Goal: Task Accomplishment & Management: Manage account settings

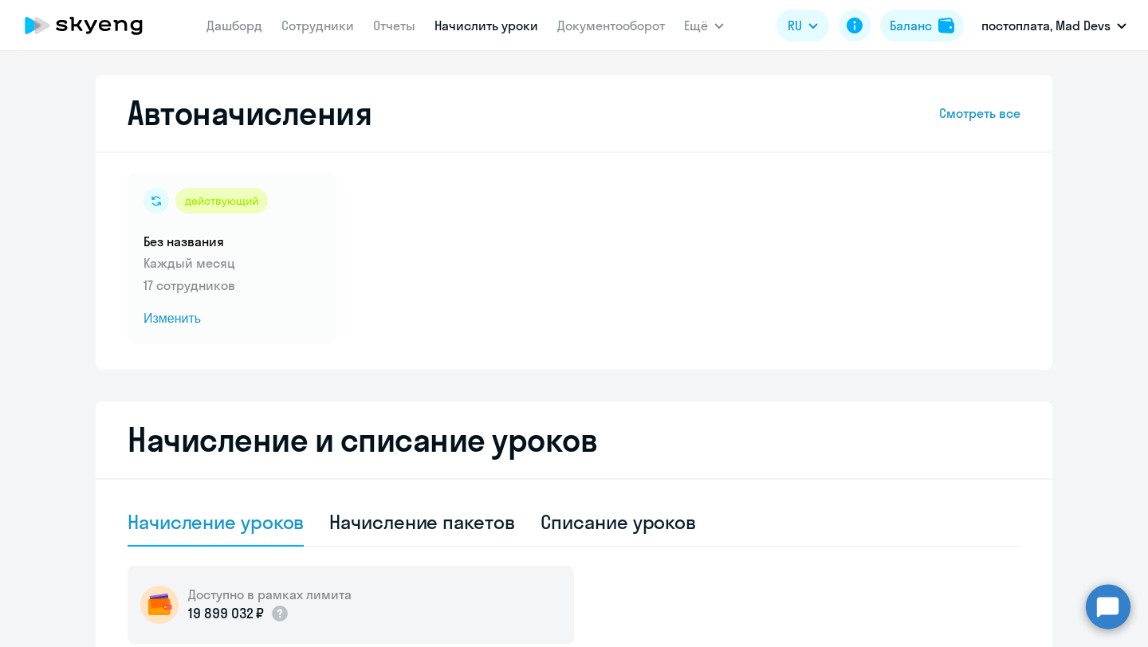
select select "10"
click at [968, 113] on link "Смотреть все" at bounding box center [979, 113] width 81 height 19
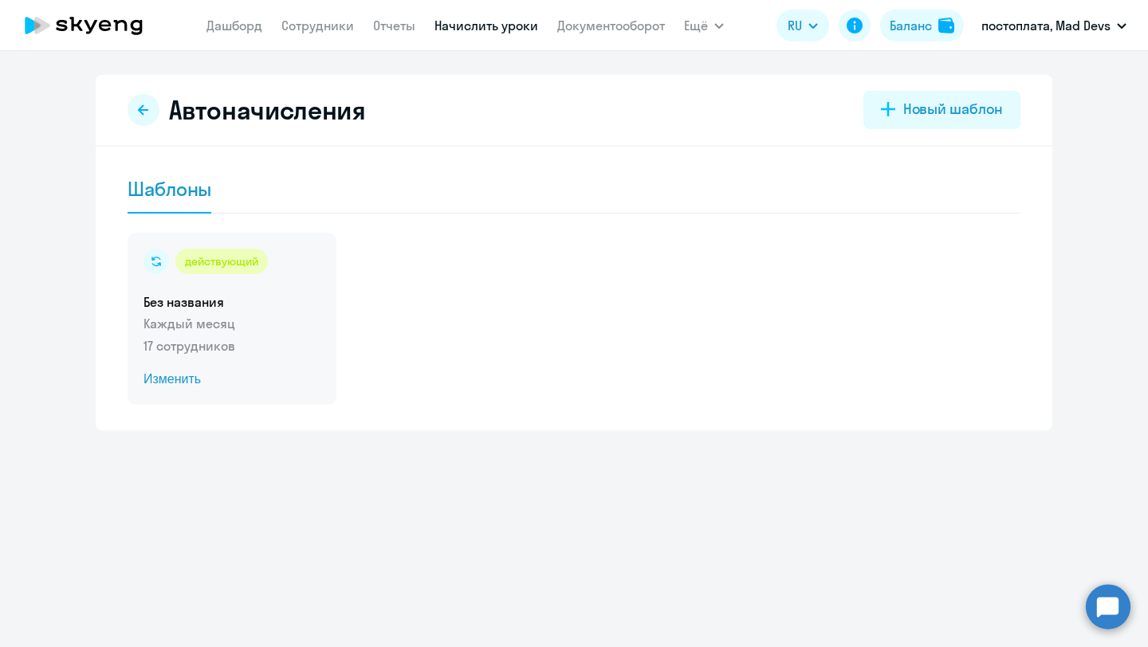
click at [219, 266] on div "действующий" at bounding box center [221, 262] width 92 height 26
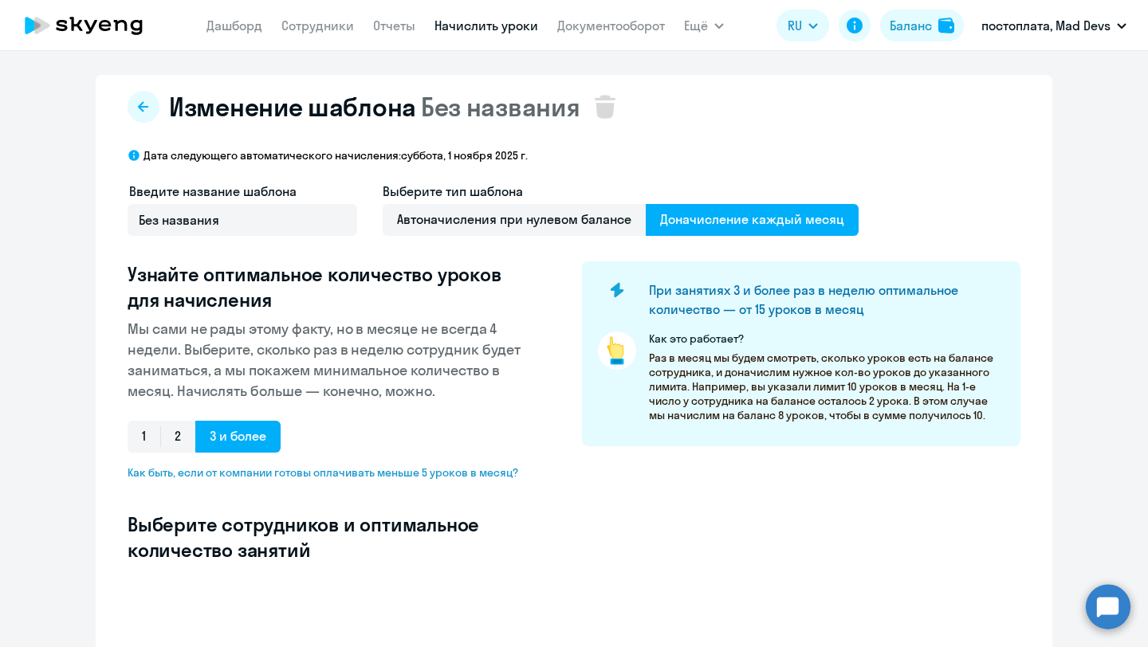
select select "10"
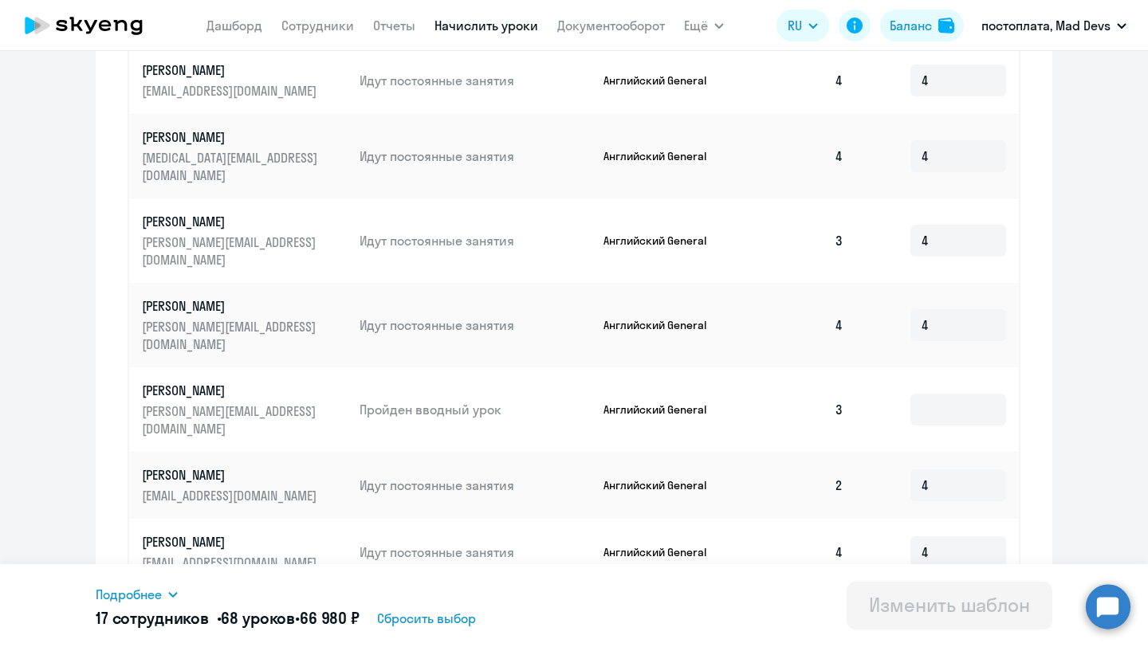
scroll to position [834, 0]
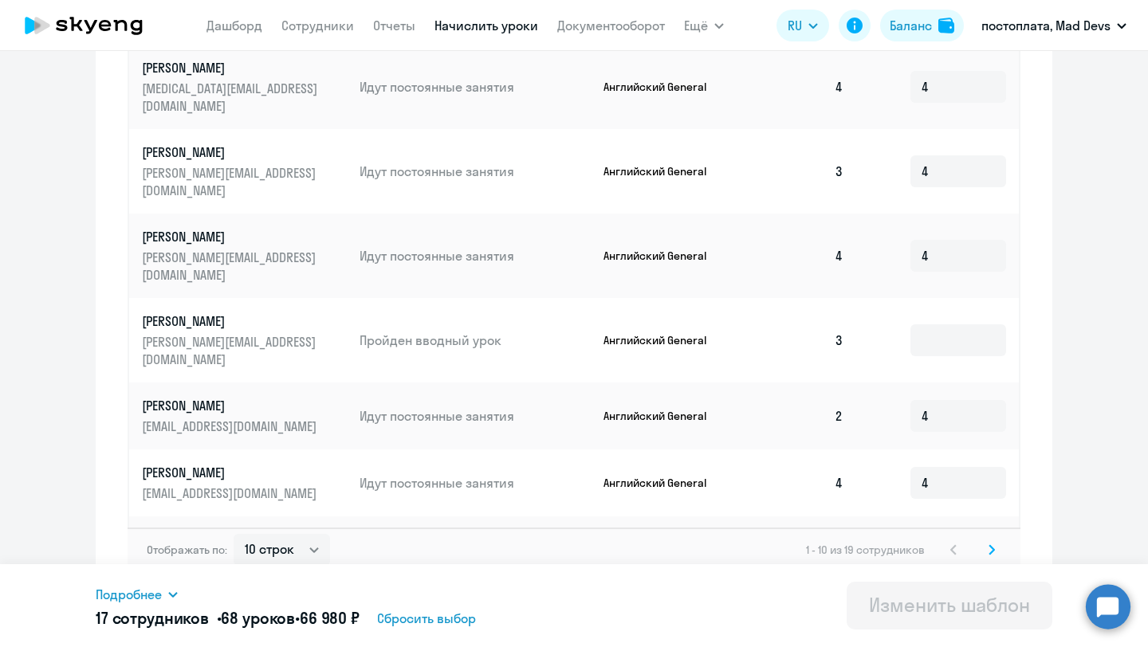
click at [993, 545] on icon at bounding box center [992, 550] width 6 height 11
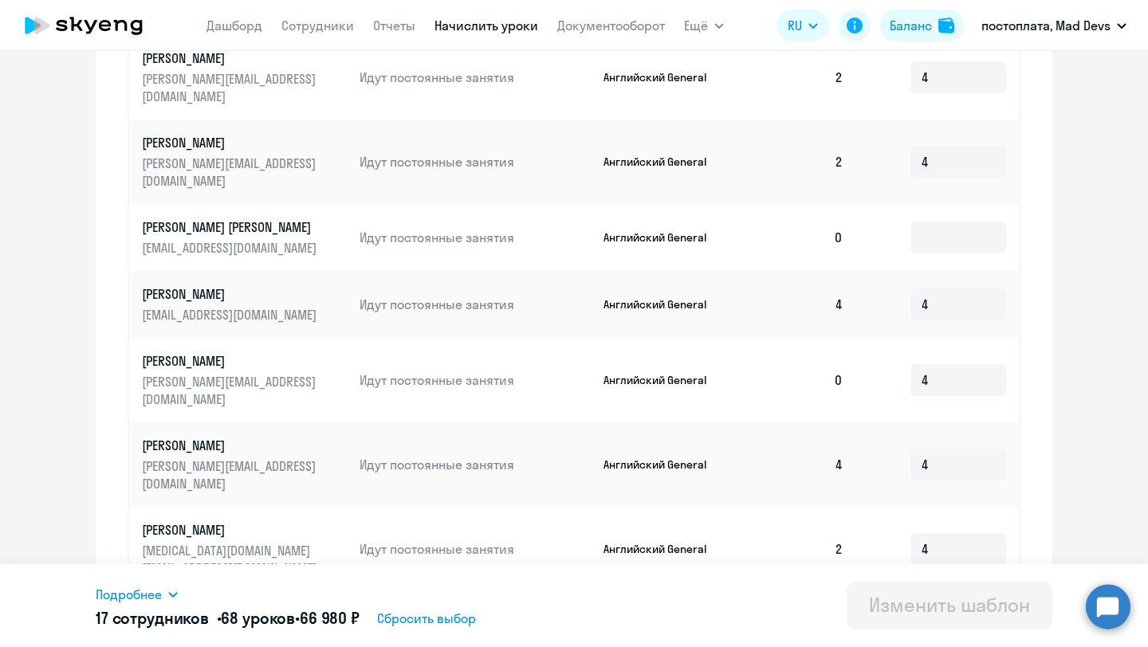
scroll to position [642, 0]
click at [927, 222] on input at bounding box center [958, 238] width 96 height 32
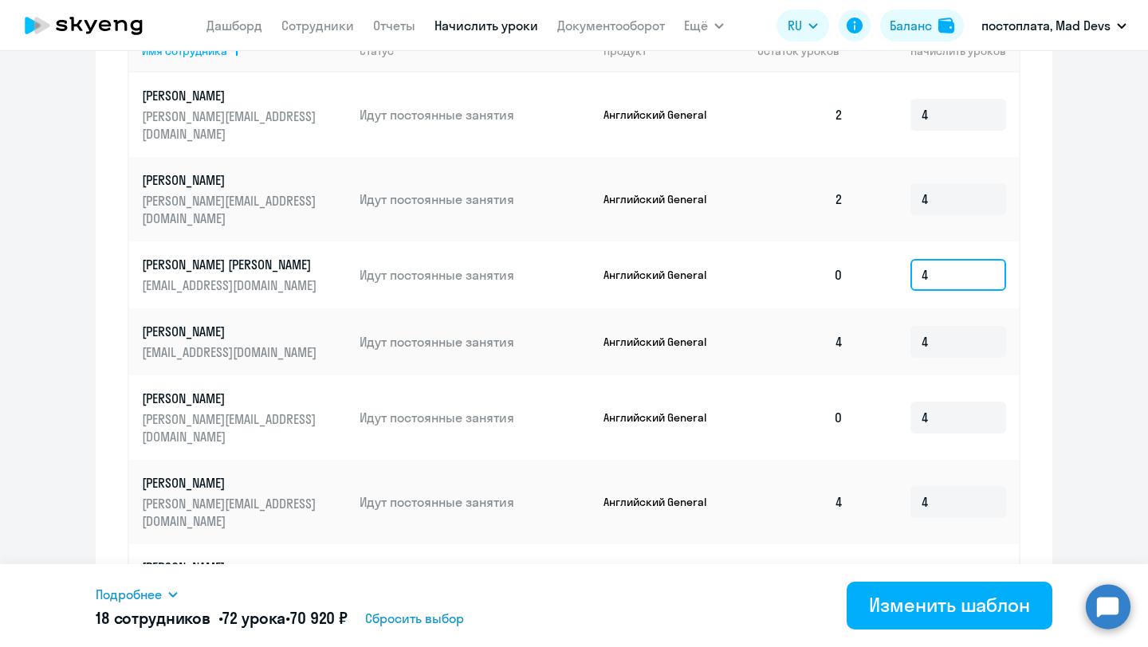
scroll to position [603, 0]
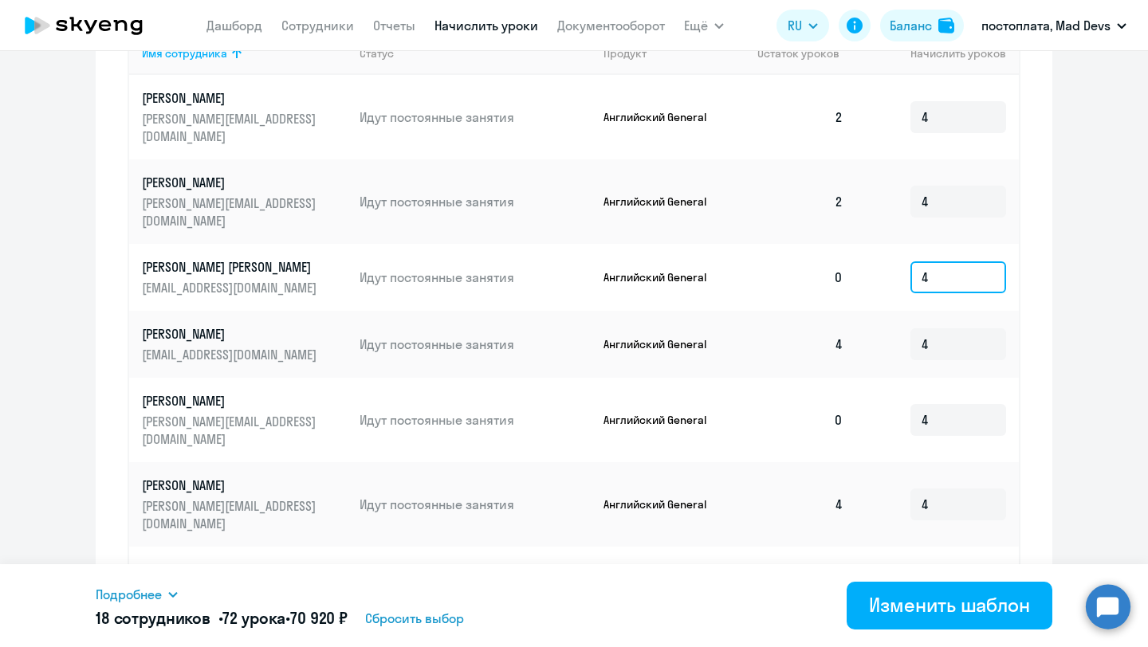
type input "4"
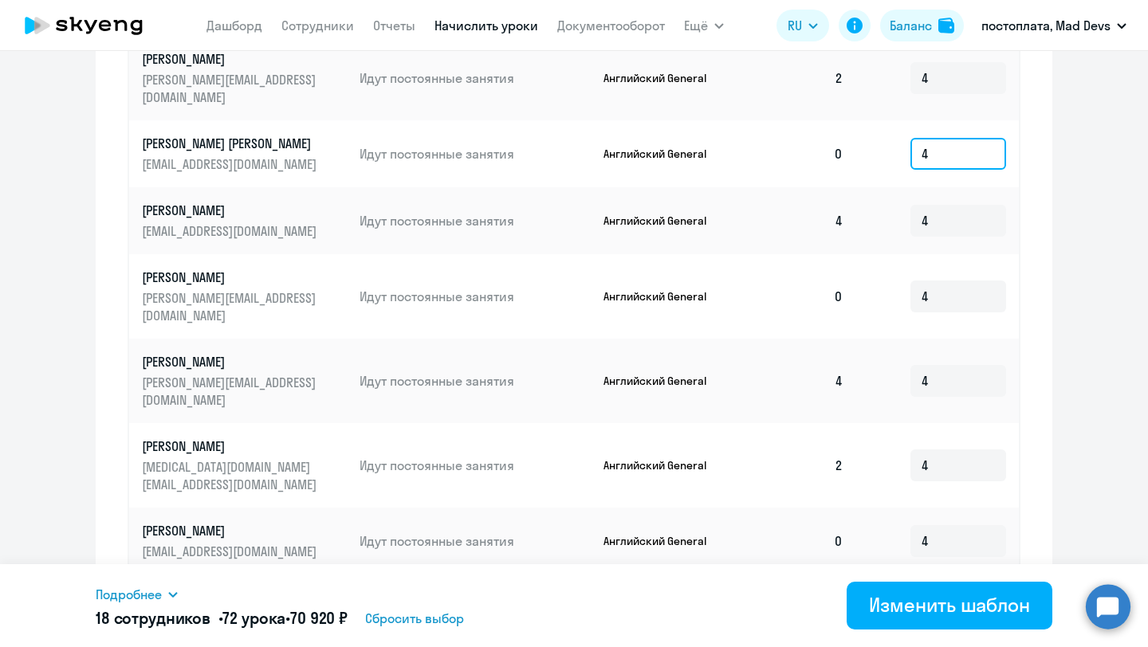
scroll to position [767, 0]
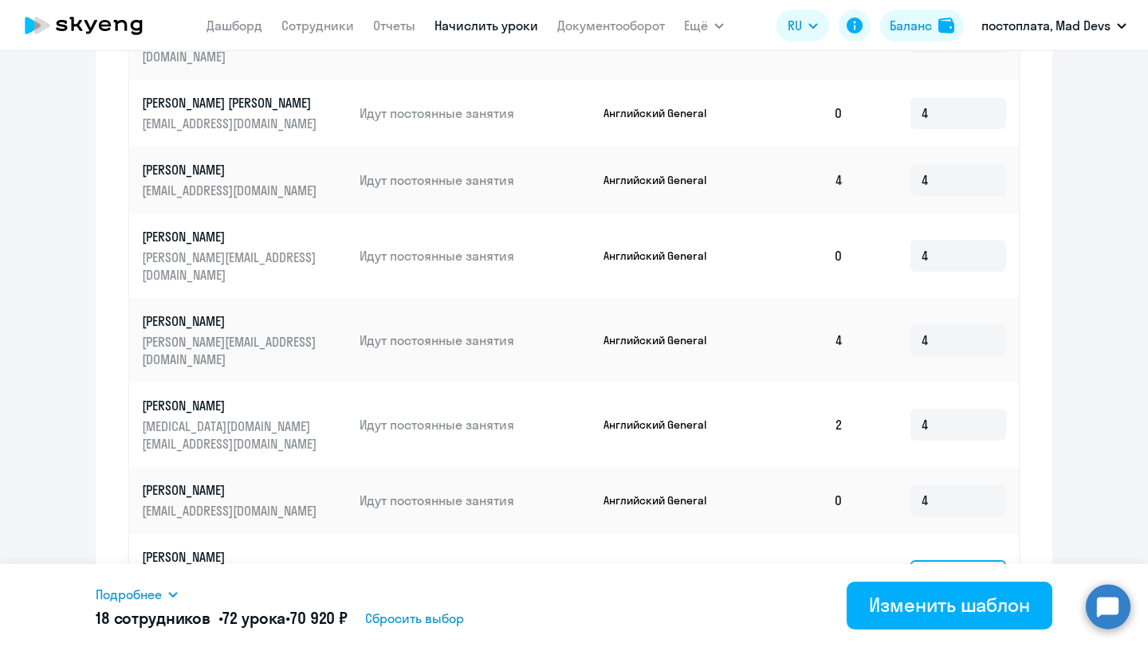
click at [954, 560] on input "4" at bounding box center [958, 576] width 96 height 32
type input "0"
type input "4"
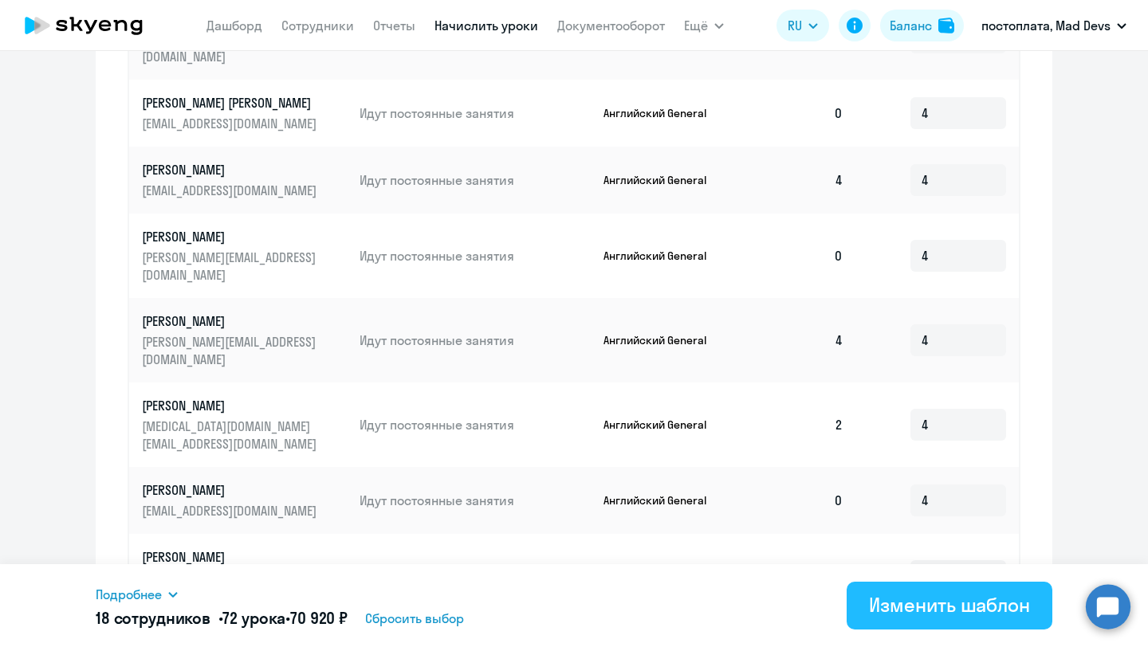
click at [934, 622] on button "Изменить шаблон" at bounding box center [950, 606] width 206 height 48
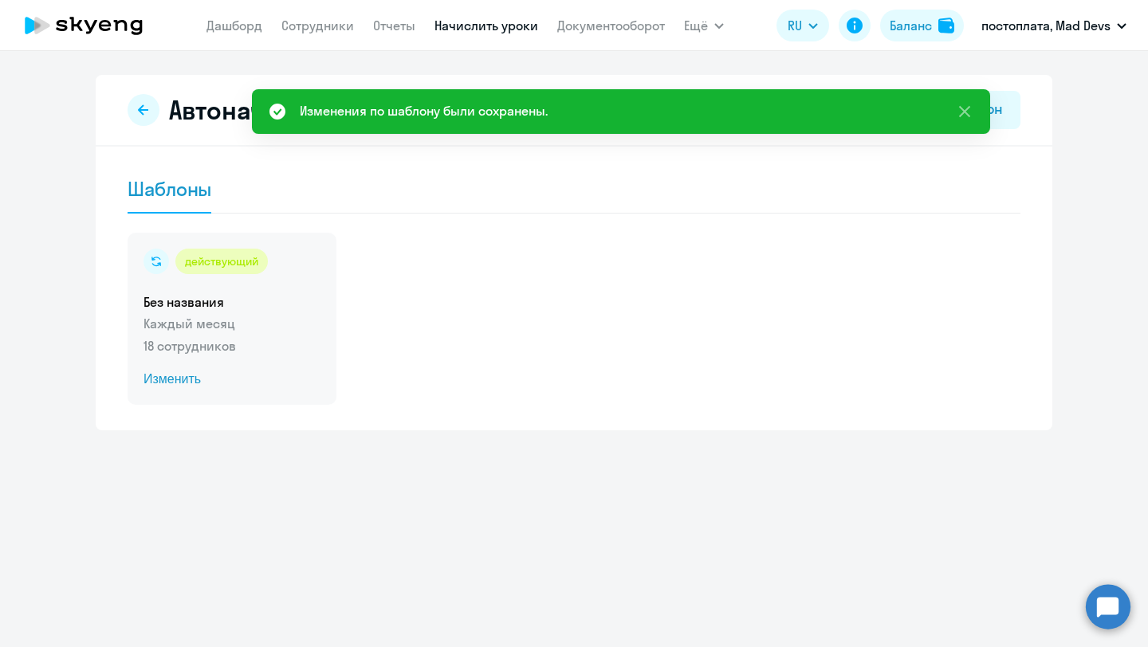
click at [181, 380] on span "Изменить" at bounding box center [232, 379] width 177 height 19
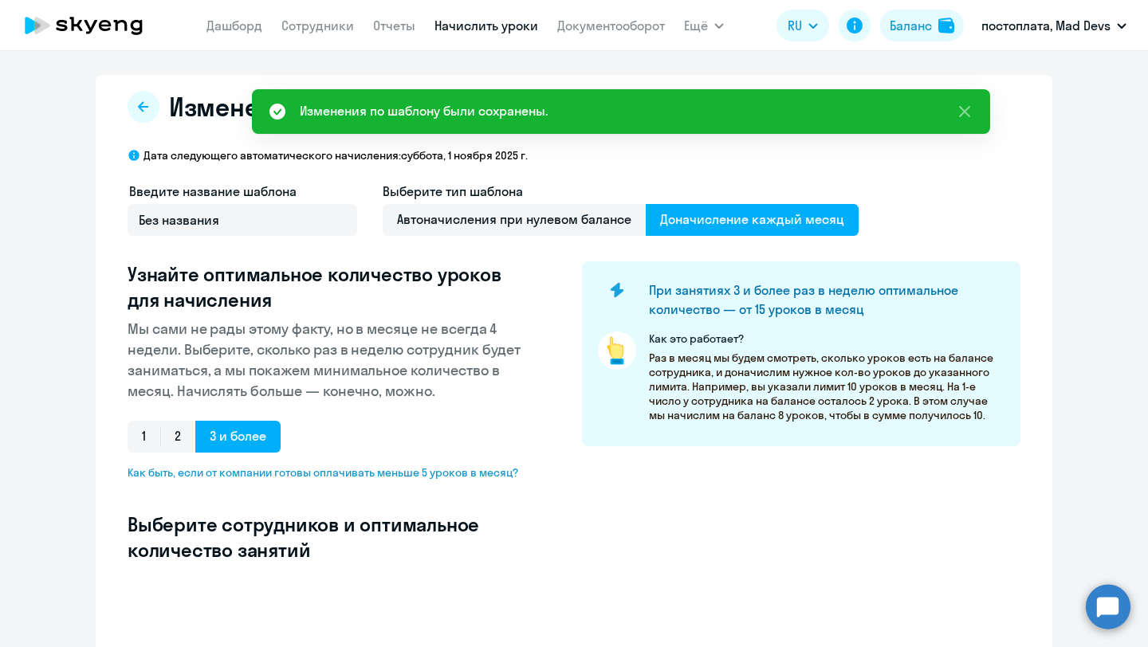
select select "10"
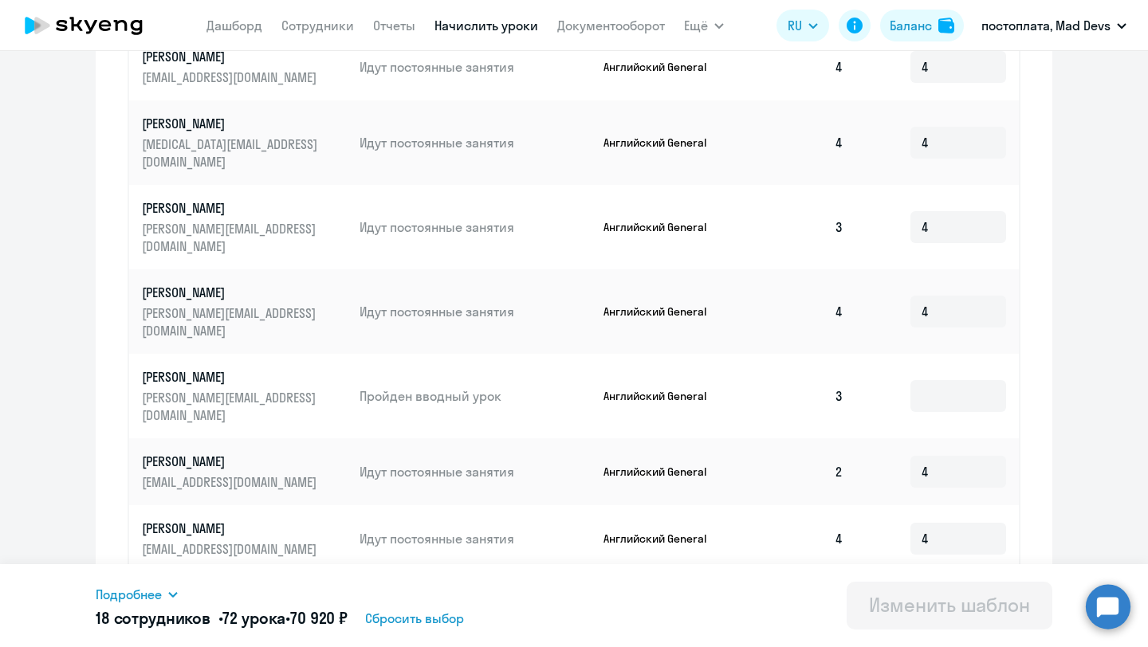
scroll to position [834, 0]
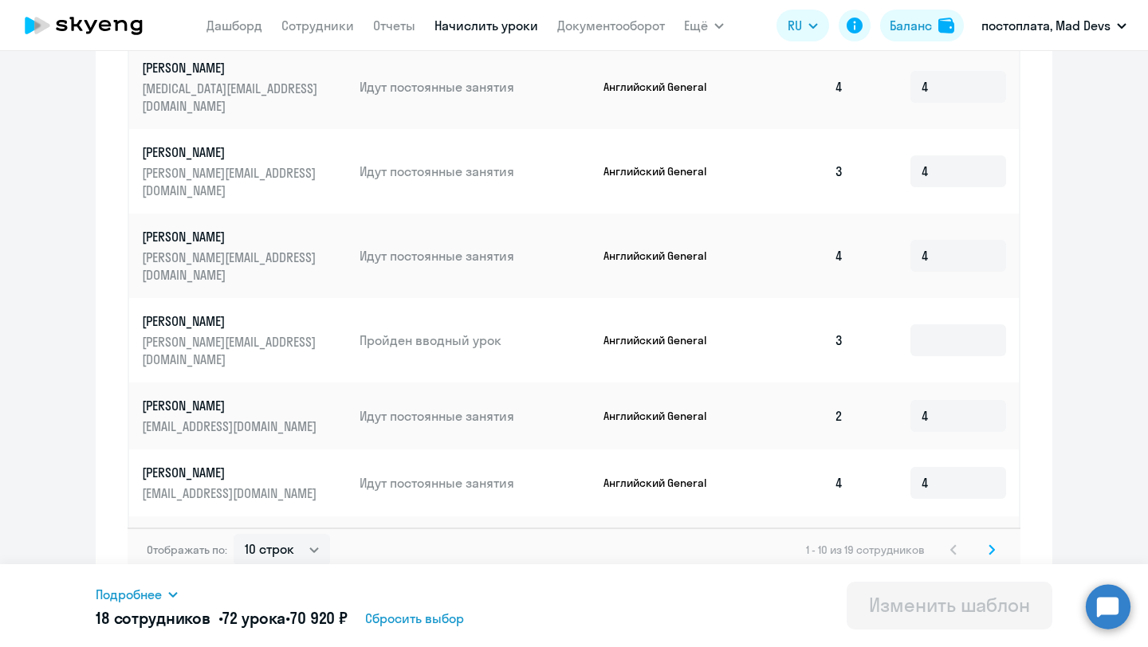
click at [991, 545] on icon at bounding box center [991, 549] width 5 height 9
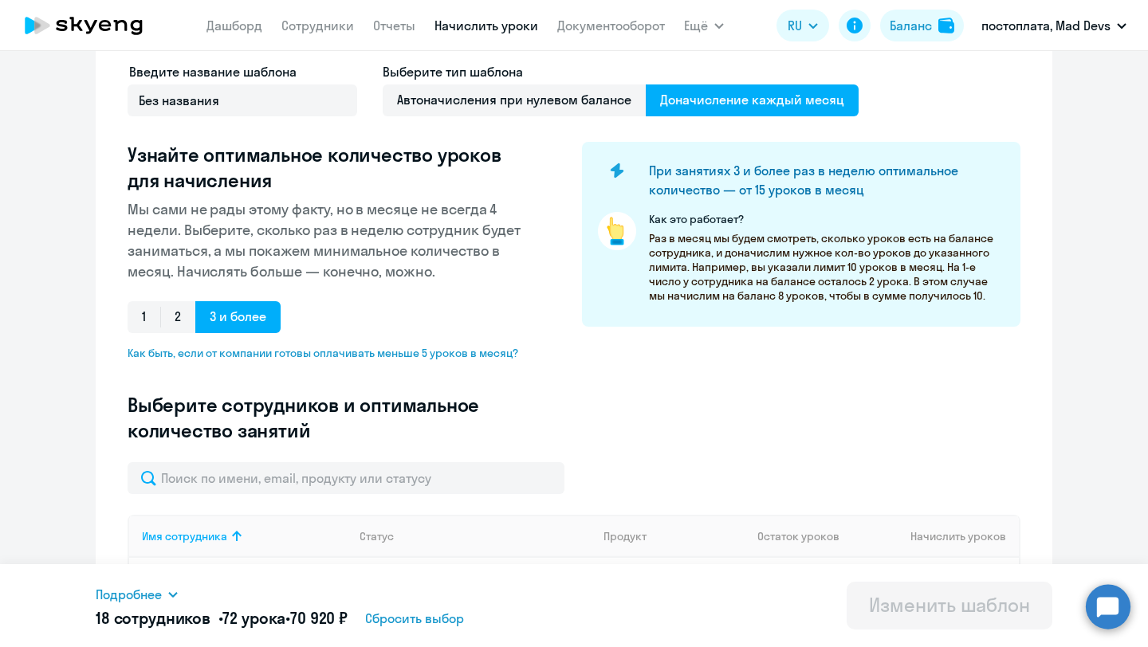
scroll to position [0, 0]
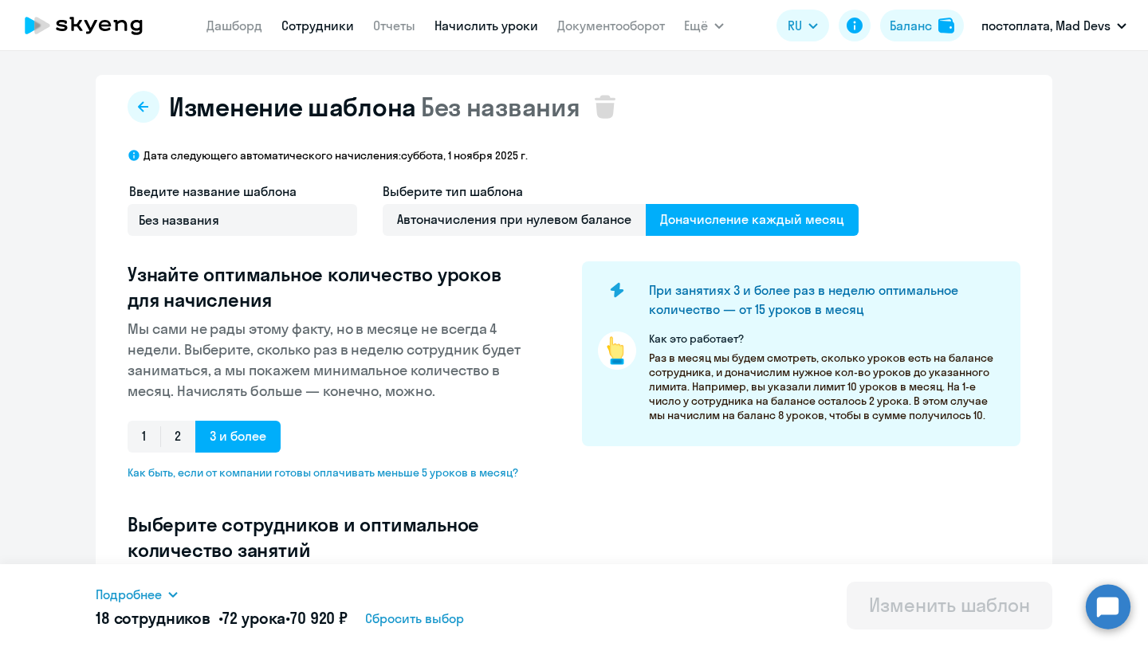
click at [328, 27] on link "Сотрудники" at bounding box center [317, 26] width 73 height 16
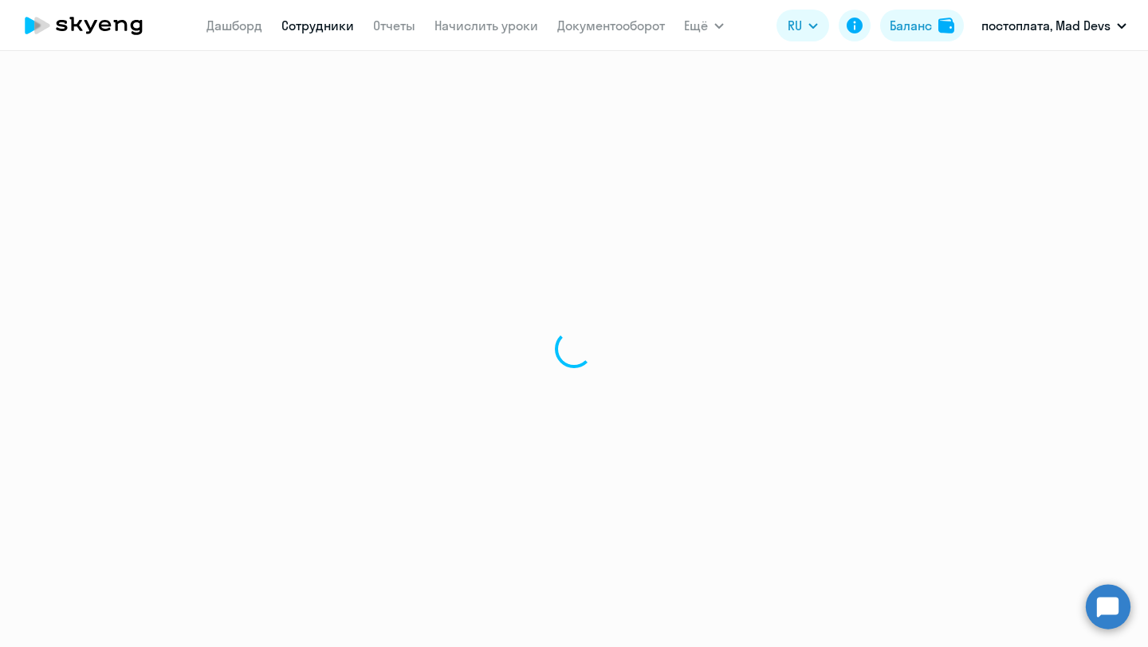
select select "30"
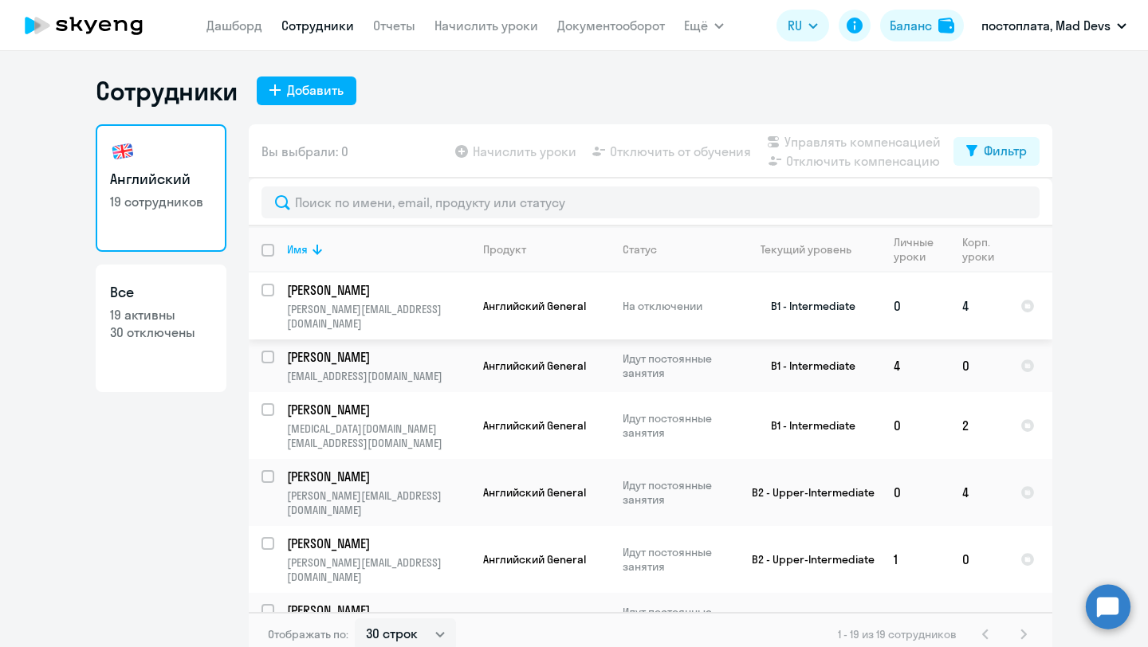
click at [273, 287] on input "select row 15752526" at bounding box center [278, 300] width 32 height 32
checkbox input "true"
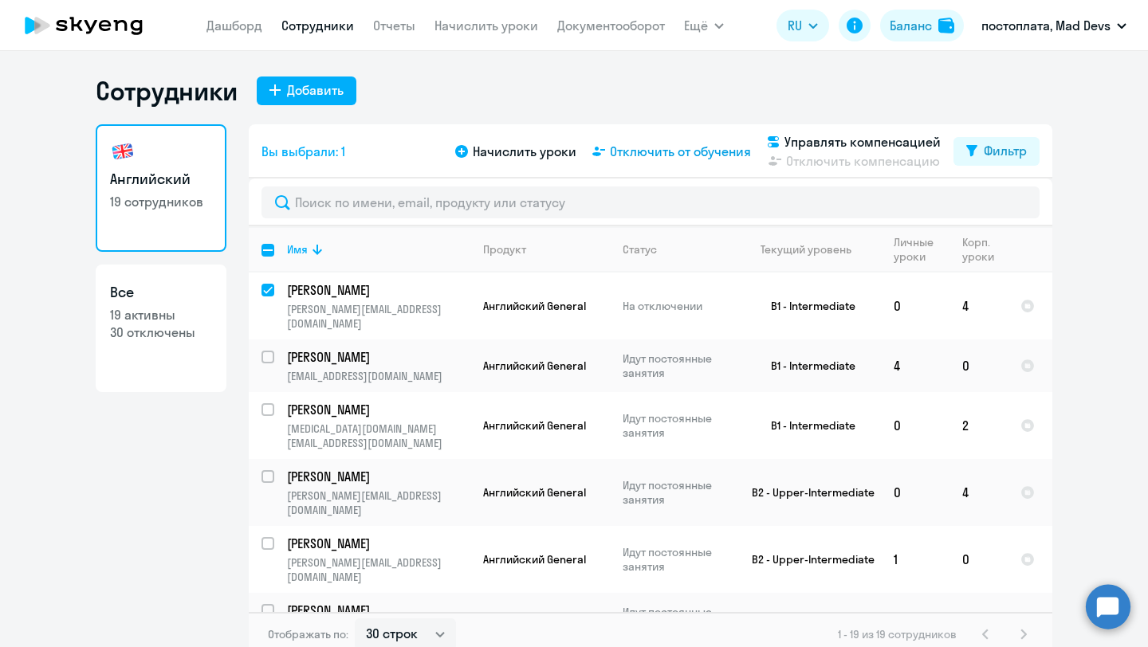
click at [680, 150] on span "Отключить от обучения" at bounding box center [680, 151] width 141 height 19
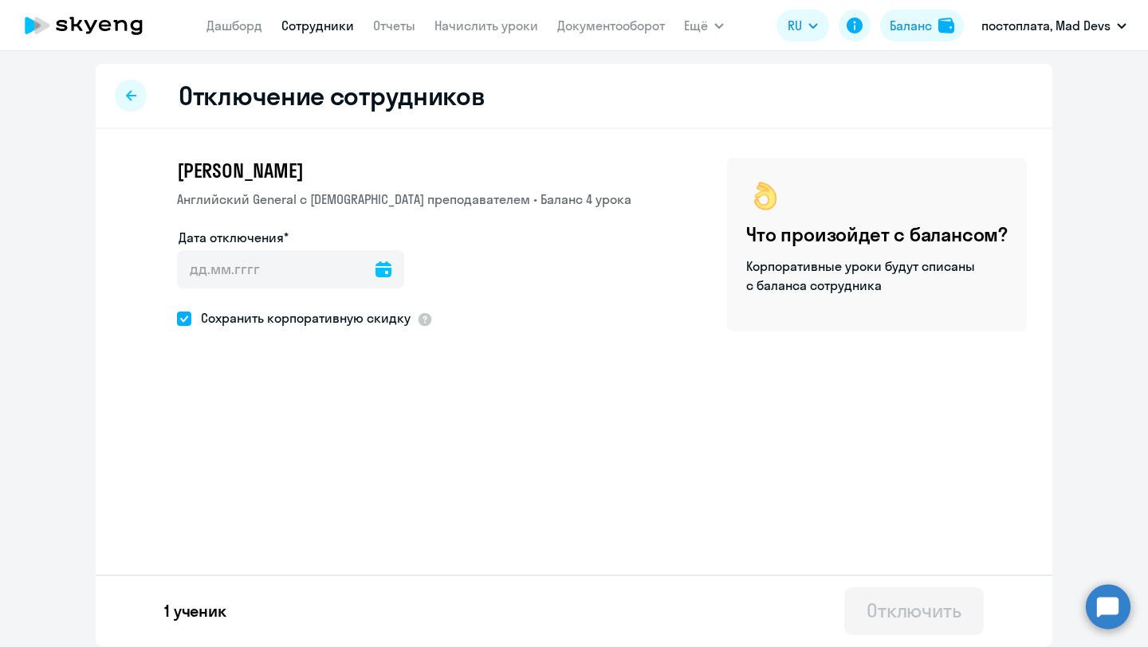
click at [376, 269] on icon at bounding box center [384, 270] width 16 height 16
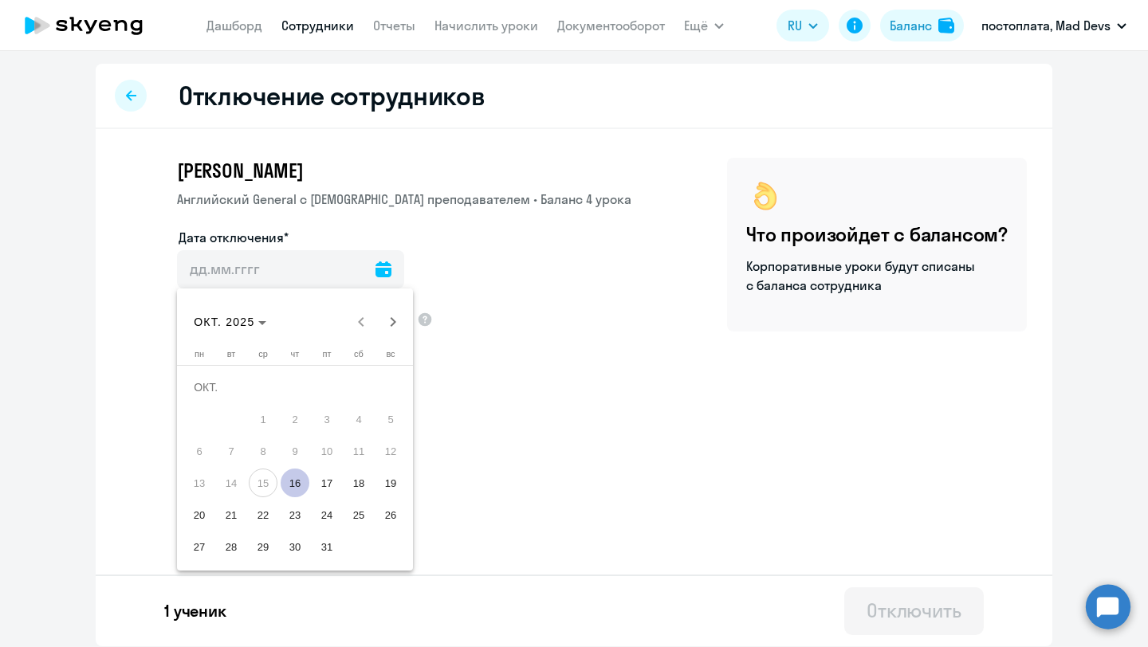
click at [284, 486] on span "16" at bounding box center [295, 483] width 29 height 29
type input "[DATE]"
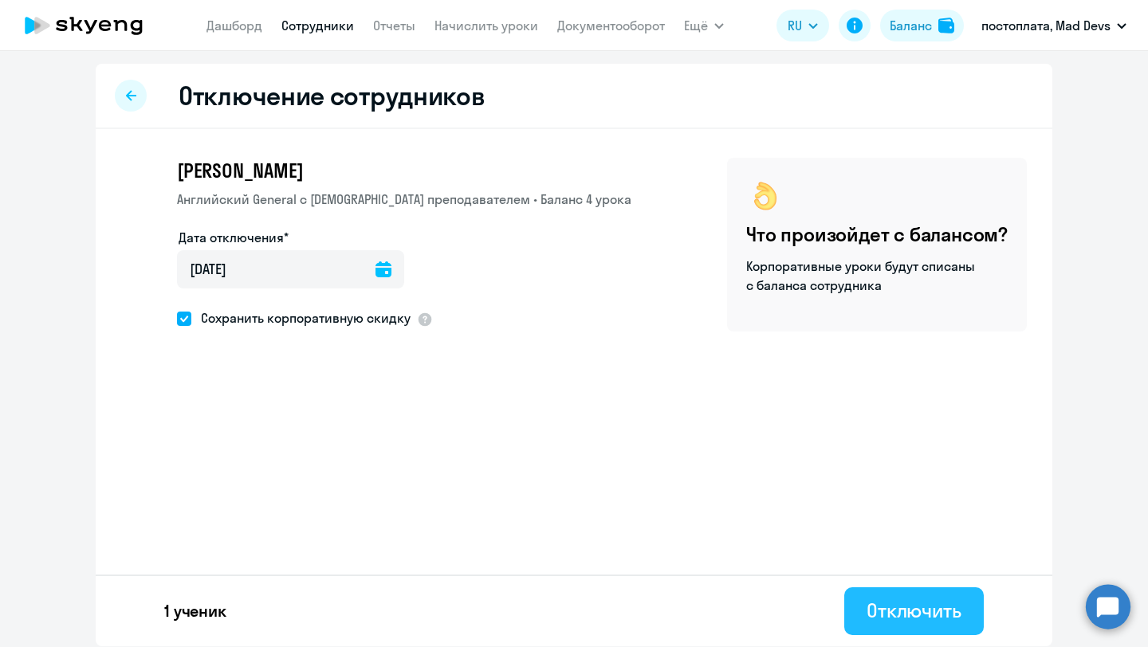
click at [905, 626] on button "Отключить" at bounding box center [914, 612] width 140 height 48
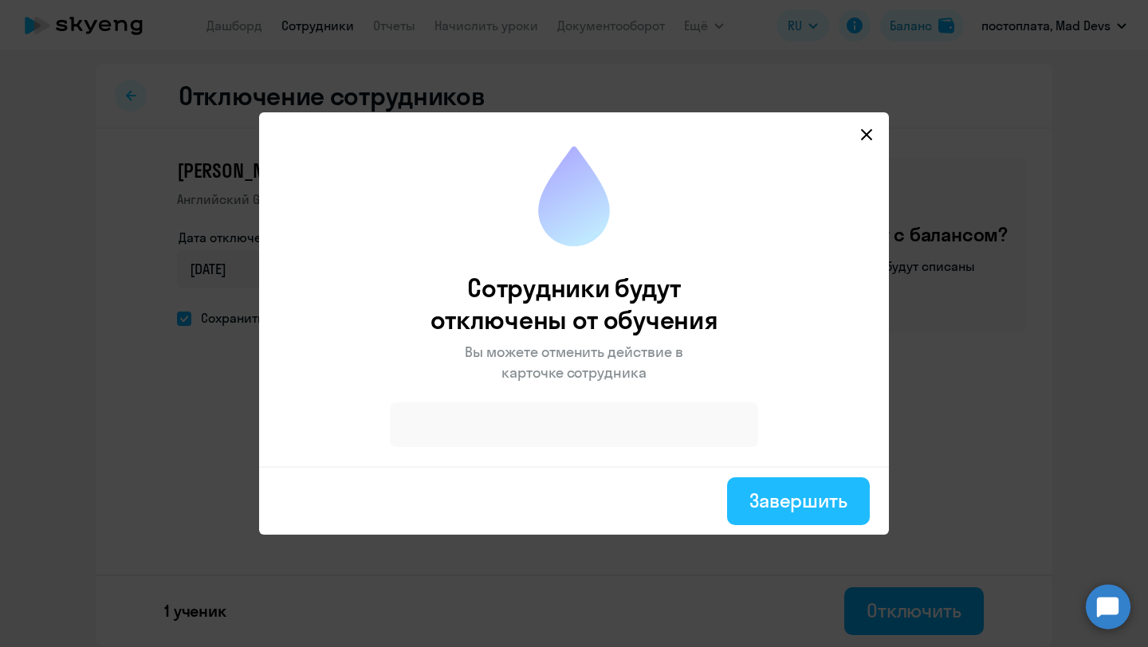
click at [786, 501] on div "Завершить" at bounding box center [798, 501] width 98 height 26
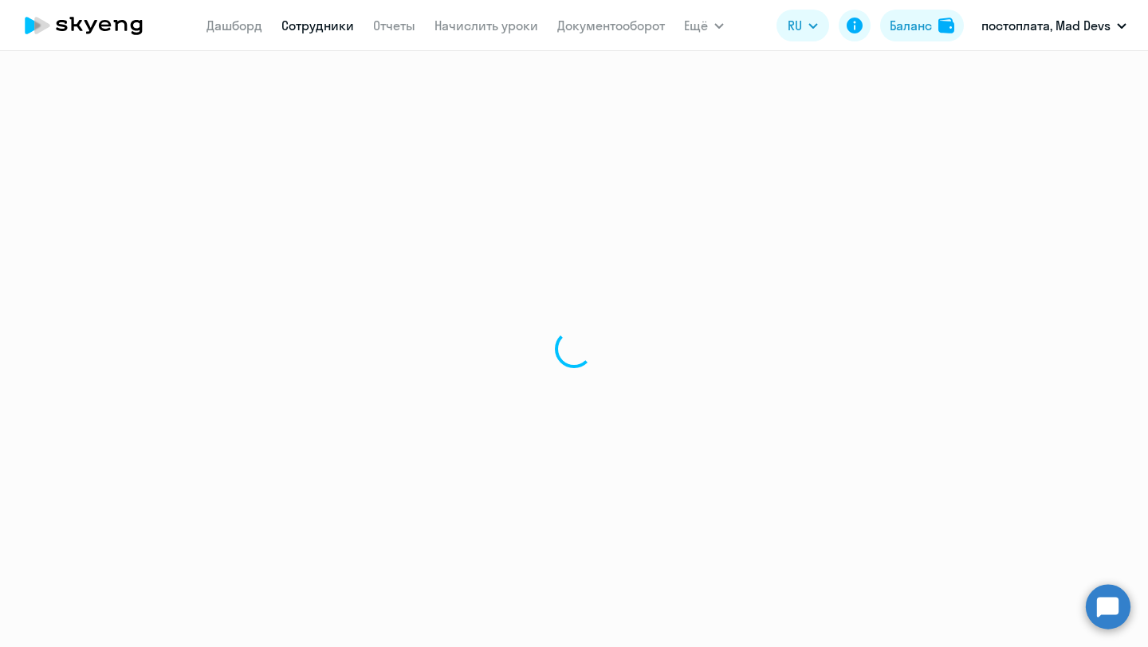
select select "30"
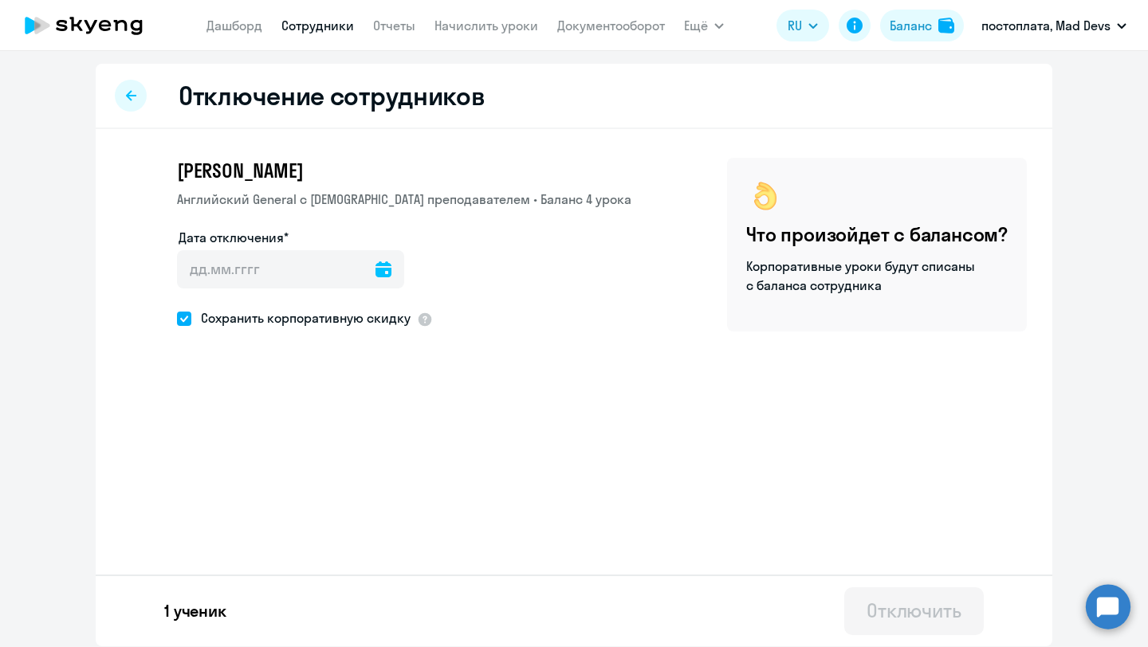
click at [139, 93] on div at bounding box center [131, 96] width 32 height 32
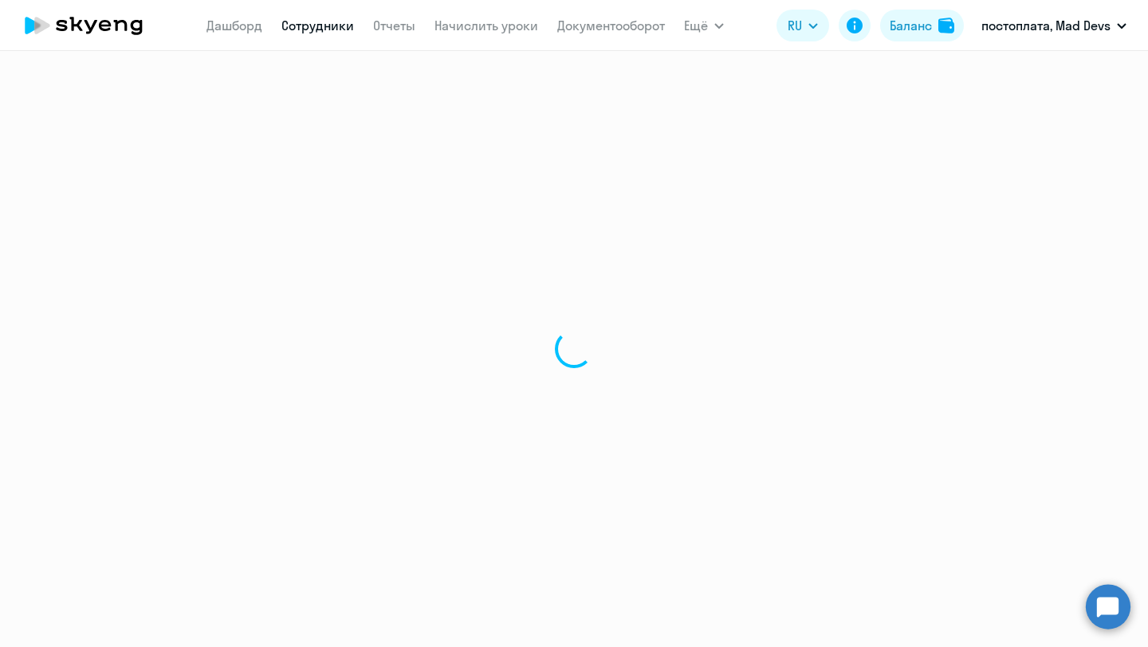
select select "30"
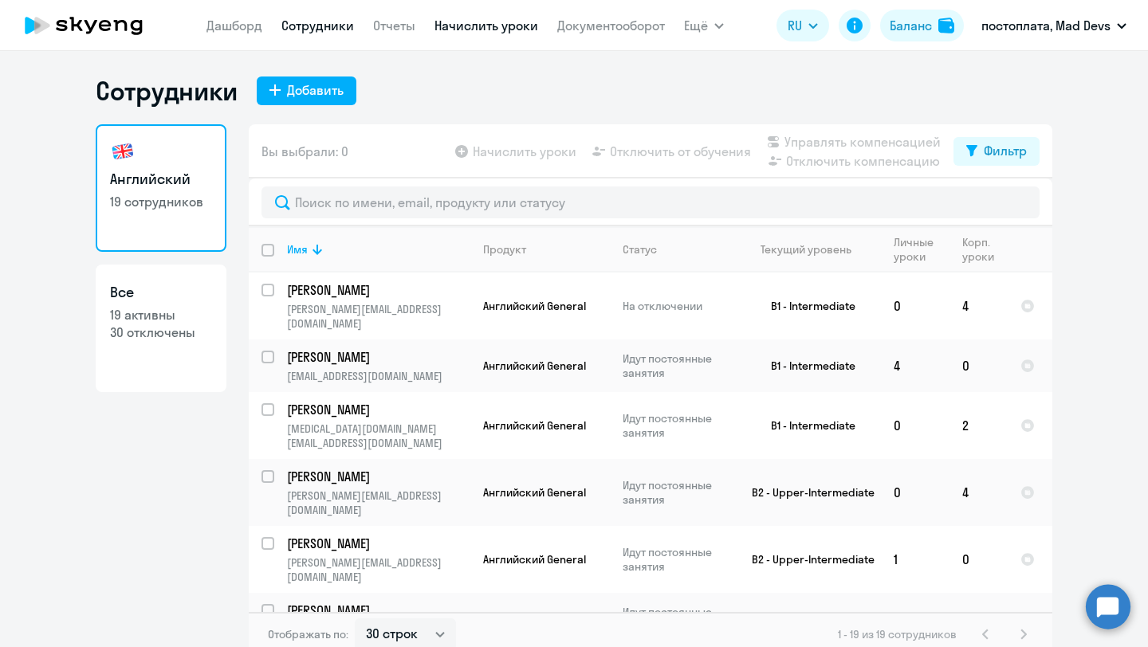
click at [465, 29] on link "Начислить уроки" at bounding box center [487, 26] width 104 height 16
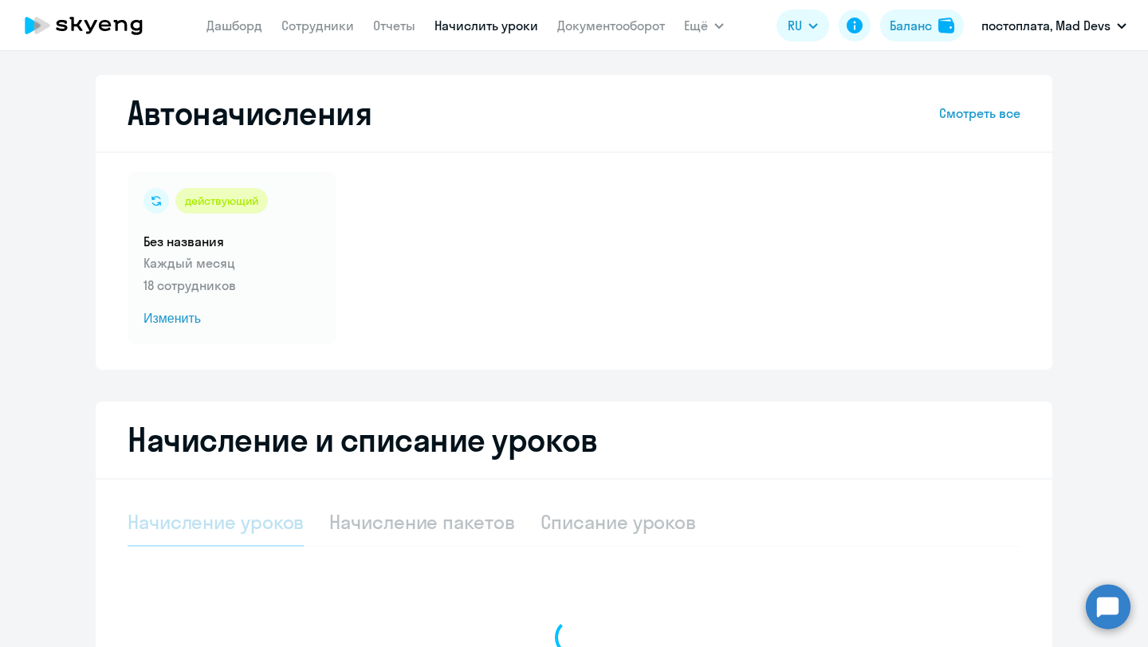
select select "10"
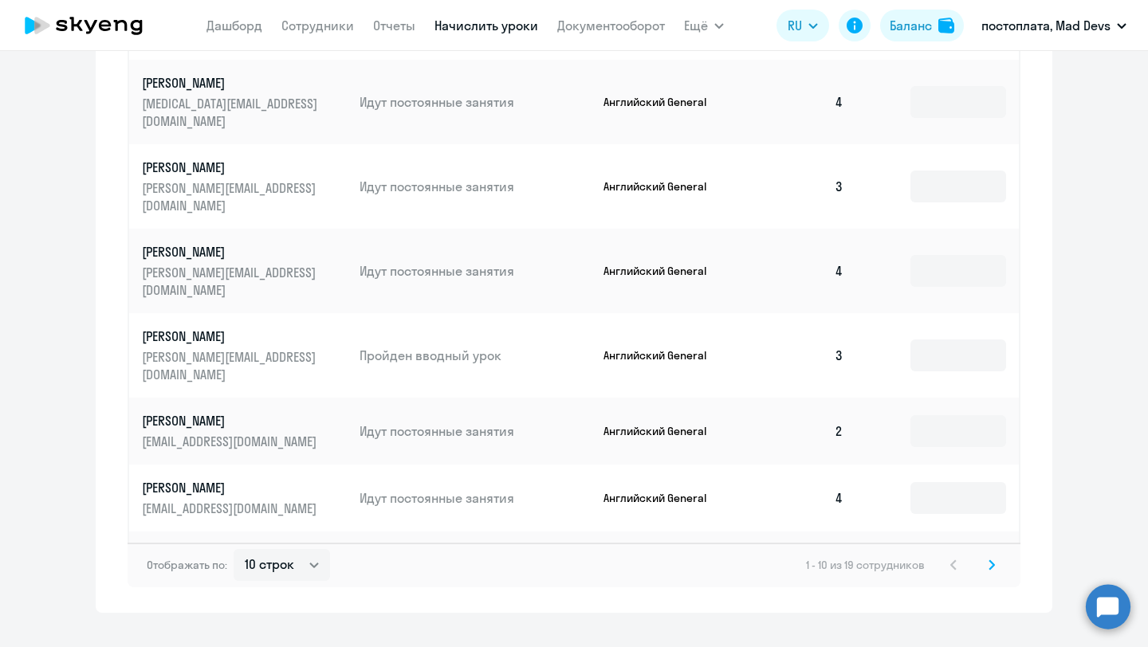
scroll to position [912, 0]
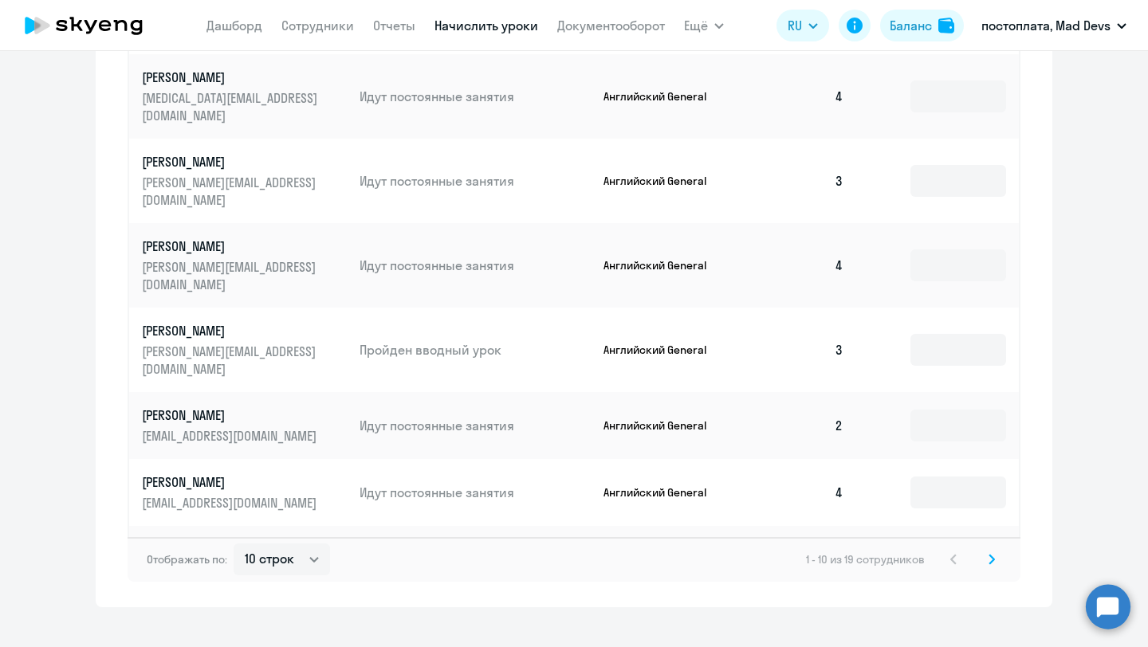
click at [993, 554] on icon at bounding box center [992, 559] width 6 height 11
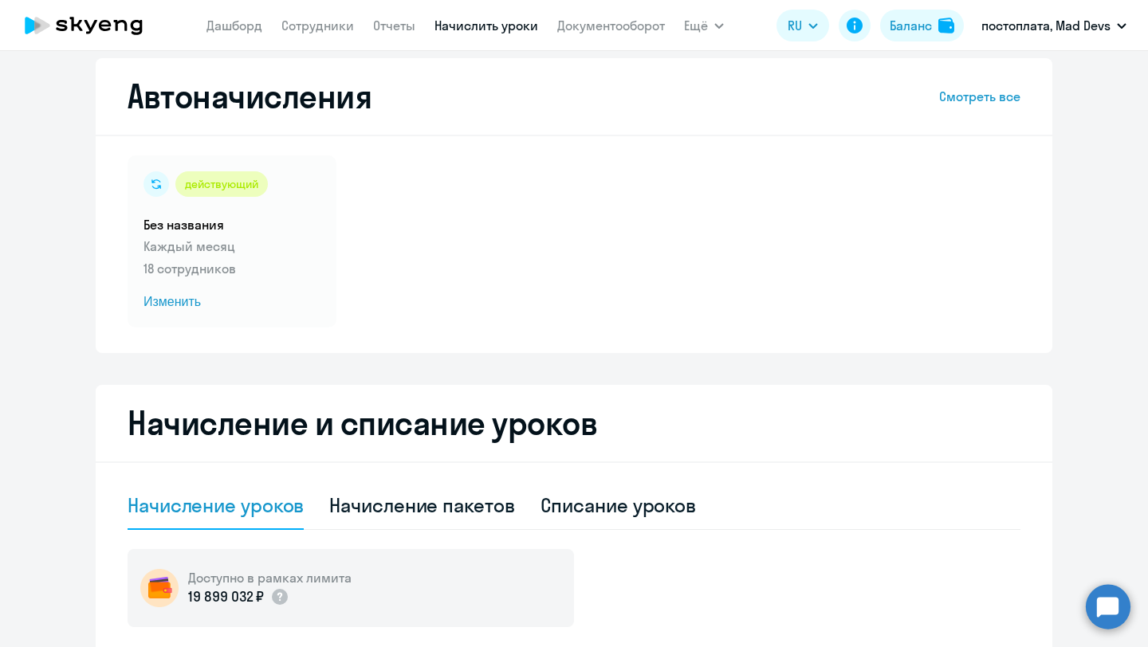
scroll to position [0, 0]
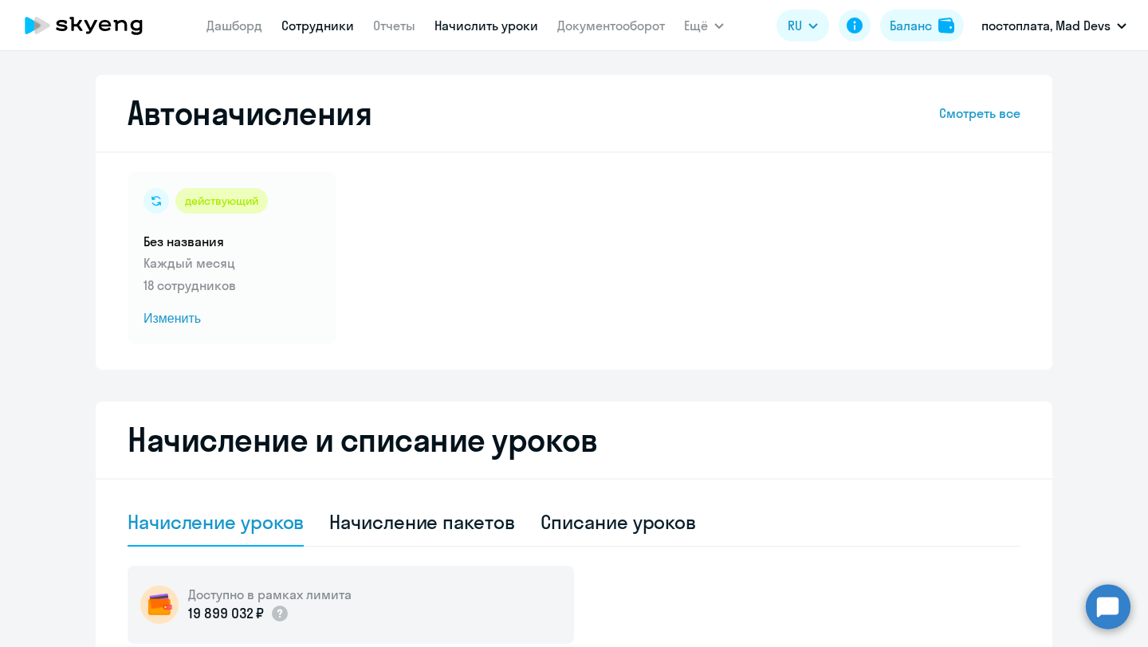
click at [314, 33] on link "Сотрудники" at bounding box center [317, 26] width 73 height 16
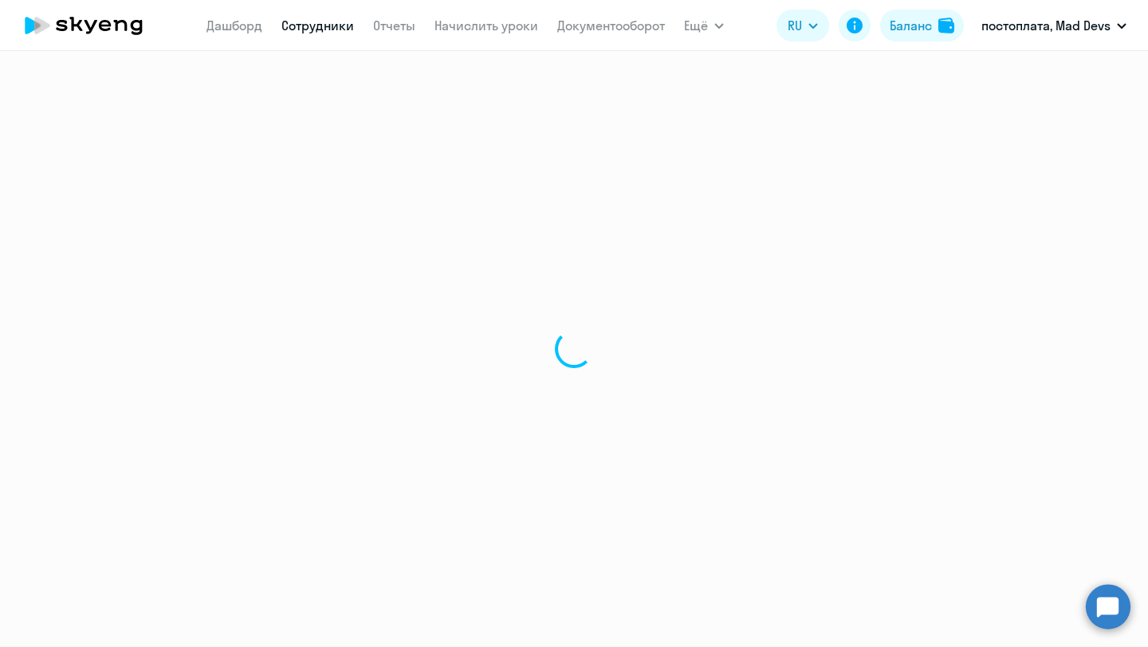
select select "30"
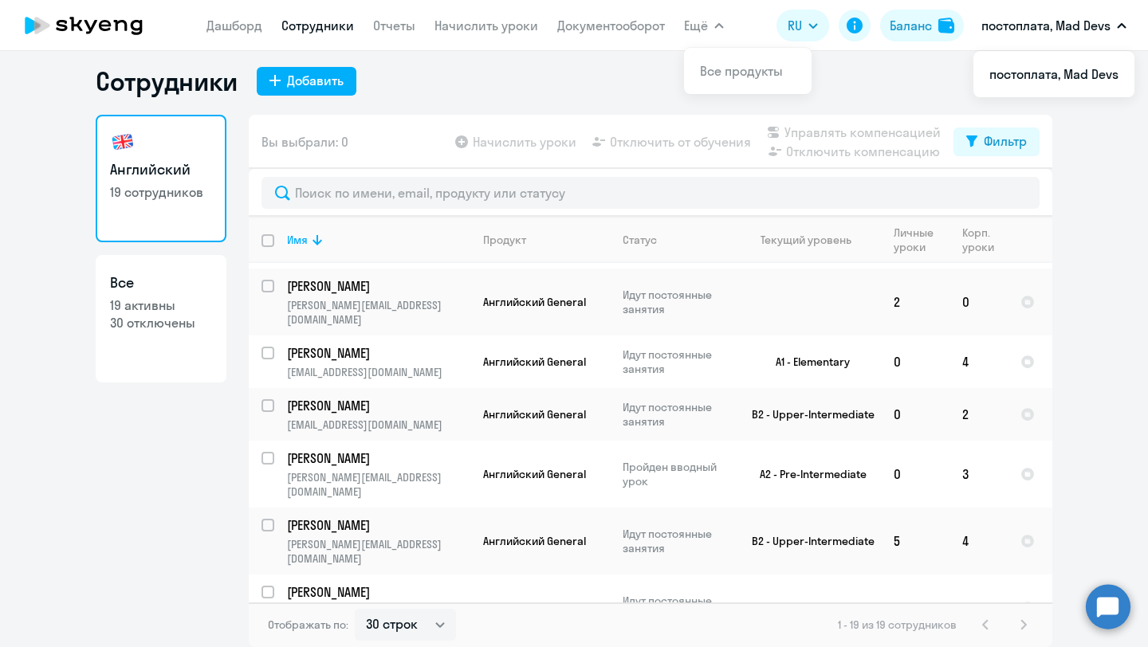
scroll to position [562, 0]
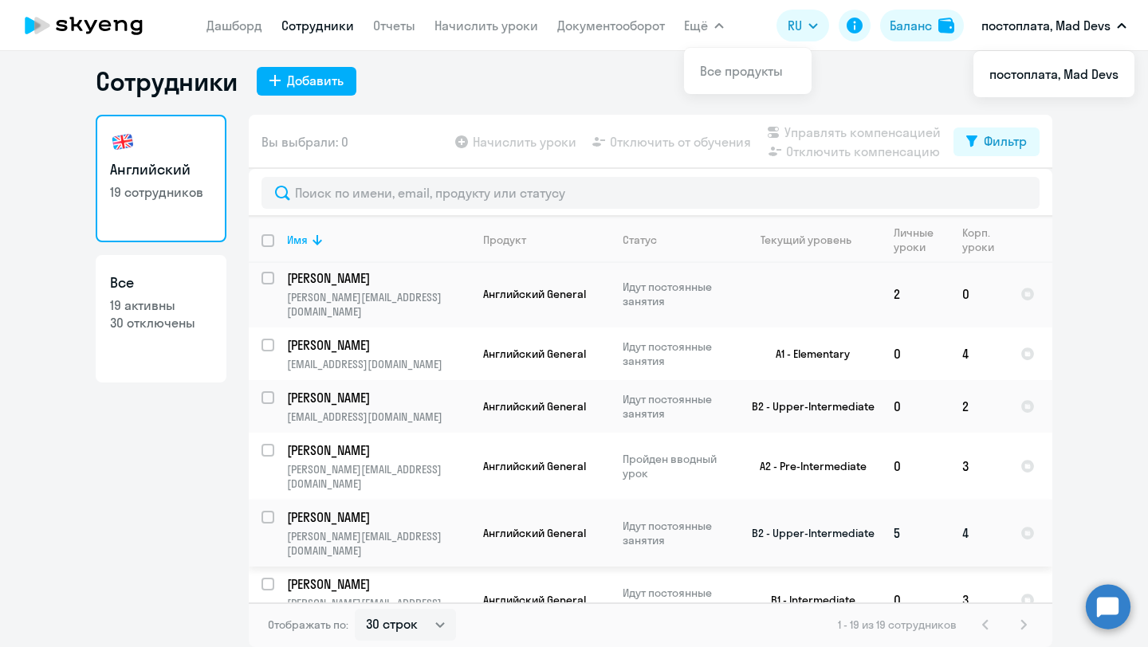
click at [350, 509] on p "[PERSON_NAME]" at bounding box center [377, 518] width 180 height 18
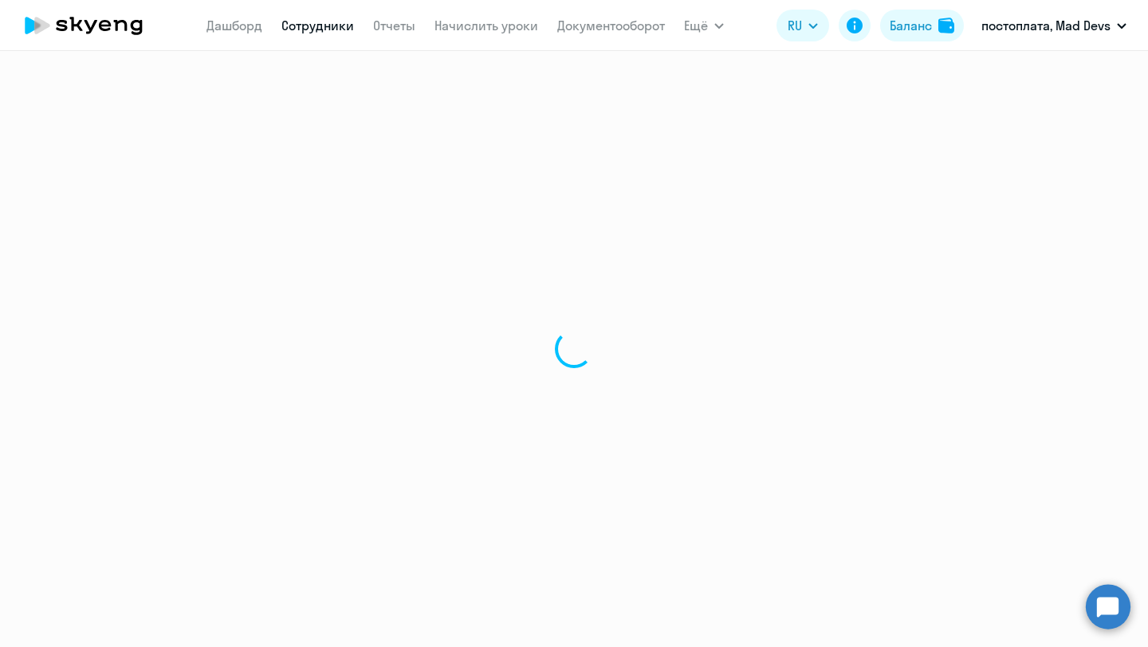
select select "english"
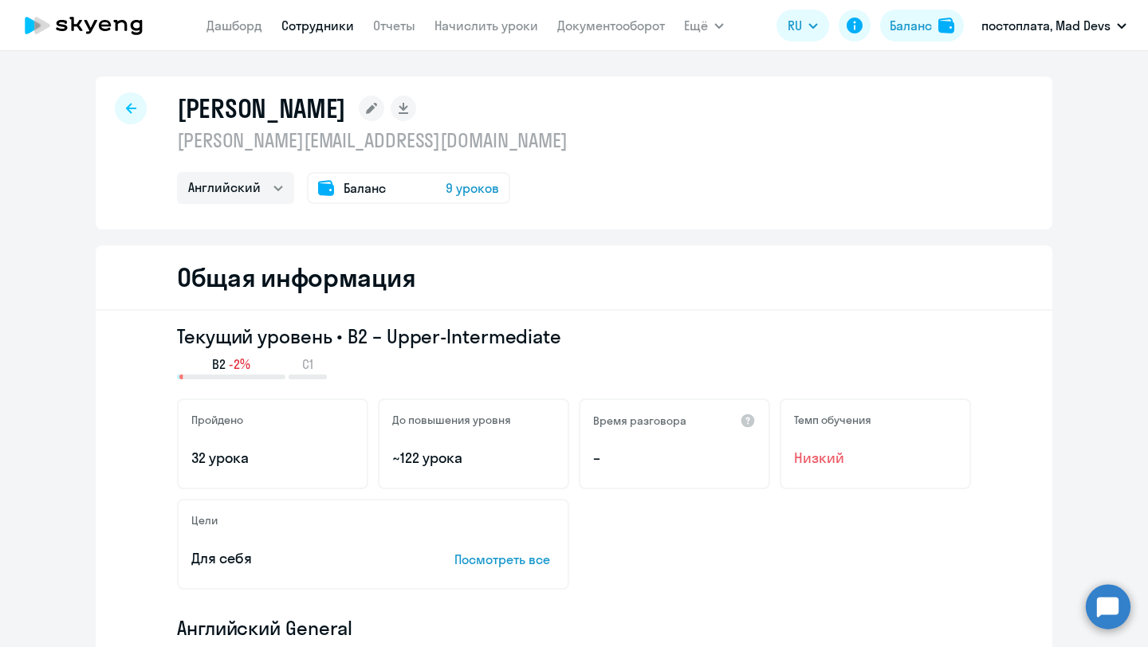
click at [461, 187] on span "9 уроков" at bounding box center [472, 188] width 53 height 19
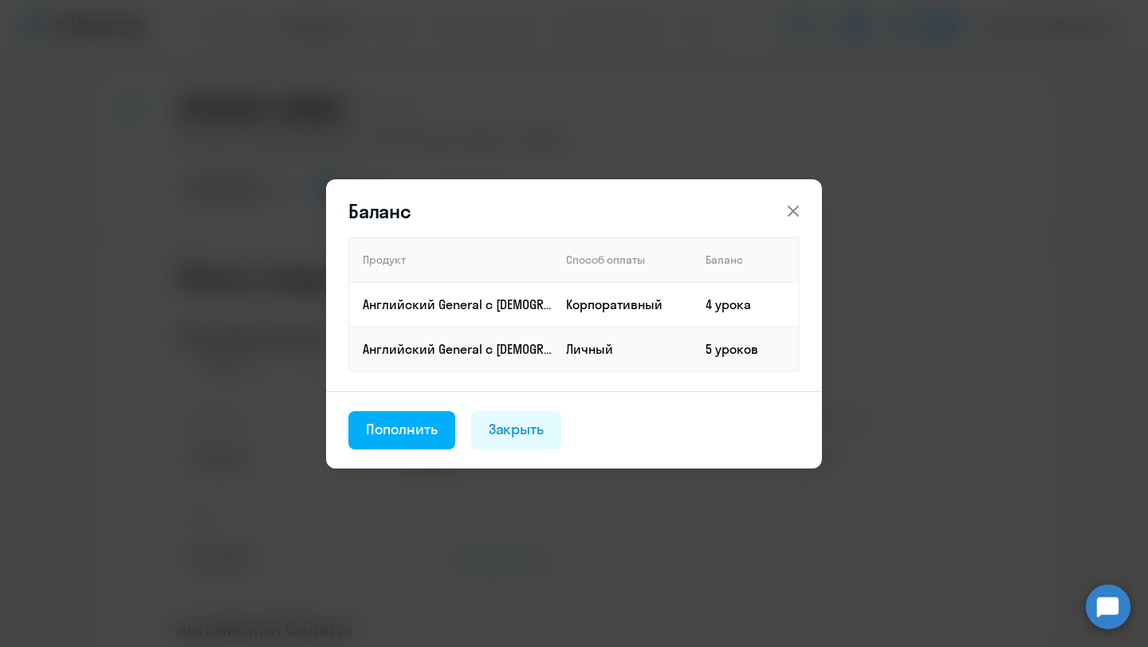
click at [797, 204] on icon at bounding box center [793, 211] width 19 height 19
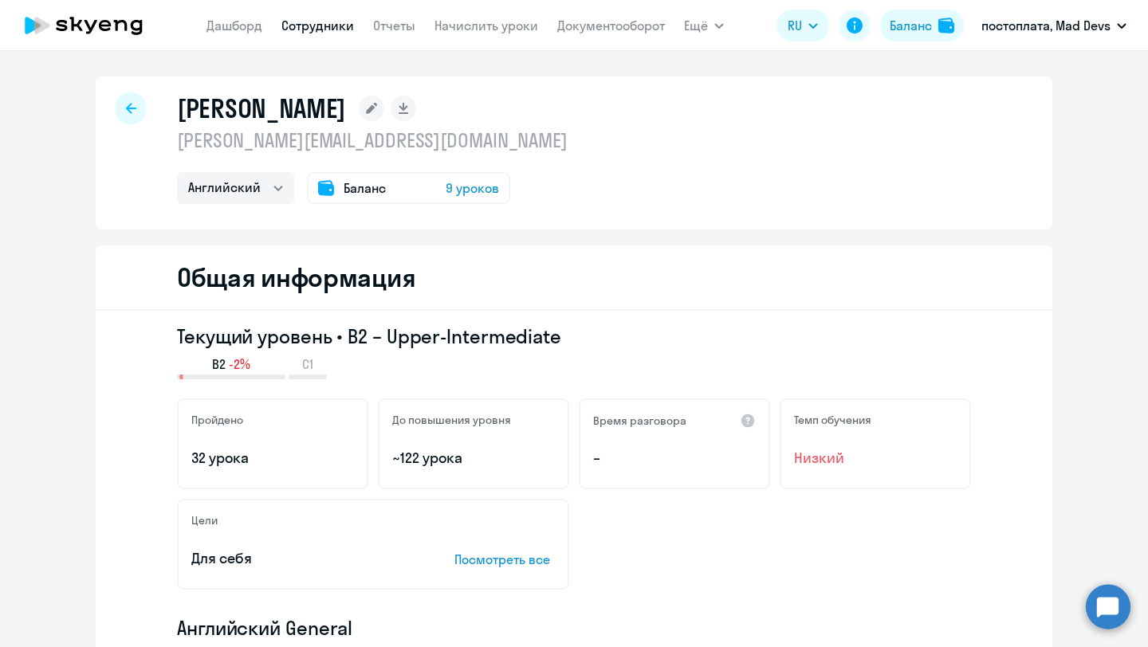
click at [353, 191] on span "Баланс" at bounding box center [365, 188] width 42 height 19
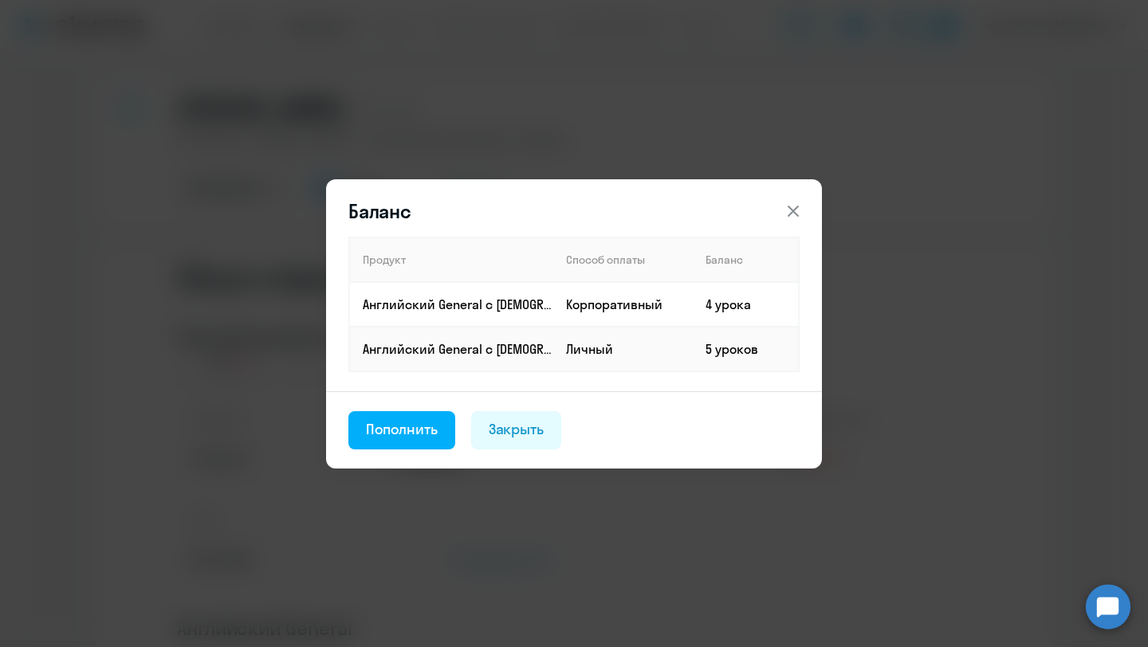
click at [796, 210] on icon at bounding box center [793, 211] width 19 height 19
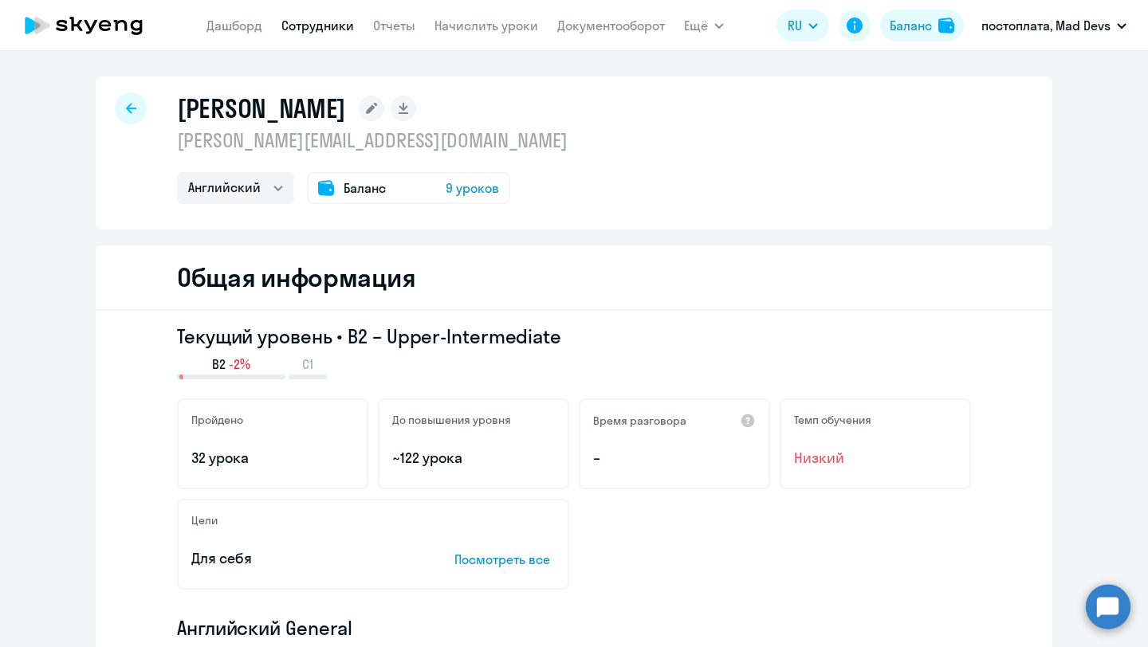
click at [127, 107] on icon at bounding box center [131, 108] width 10 height 10
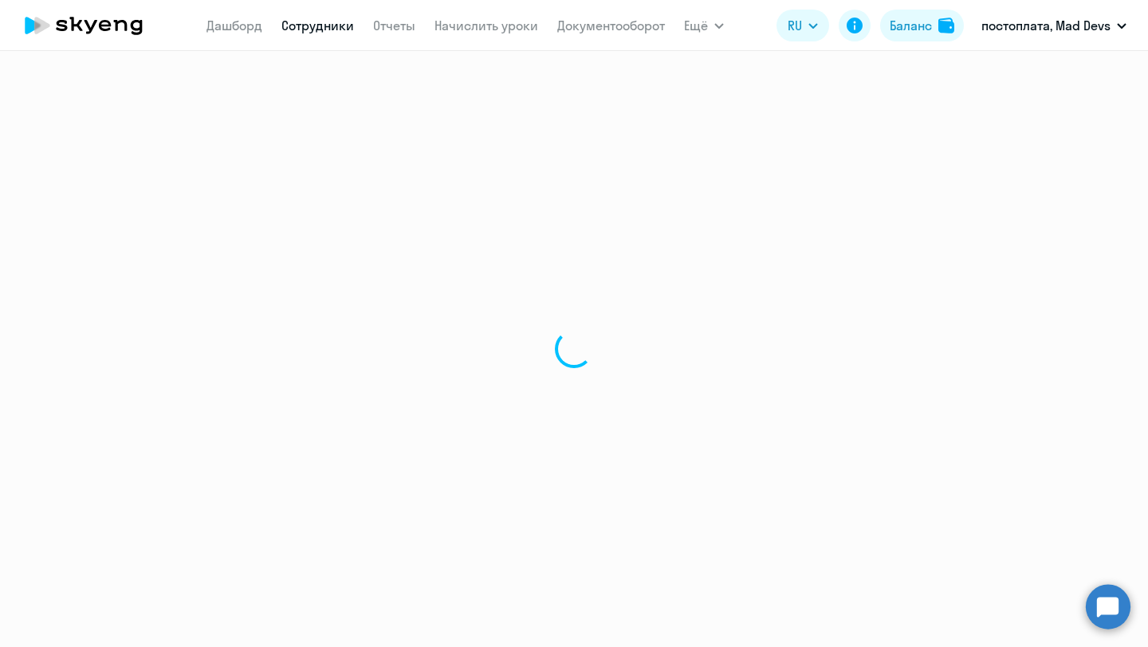
select select "30"
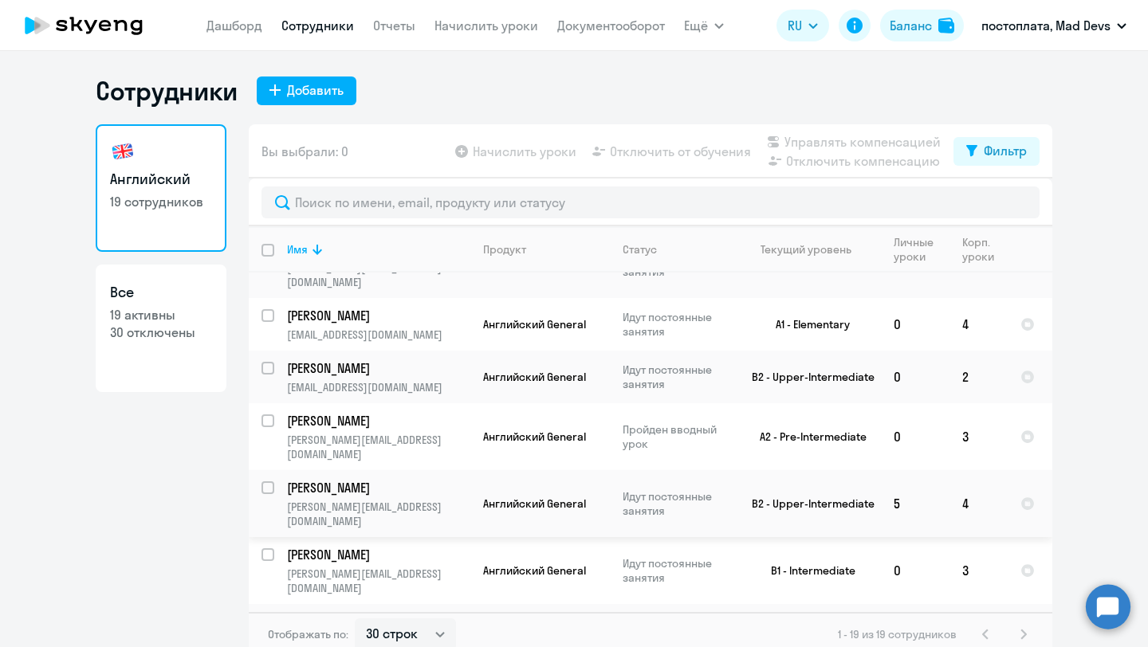
scroll to position [652, 0]
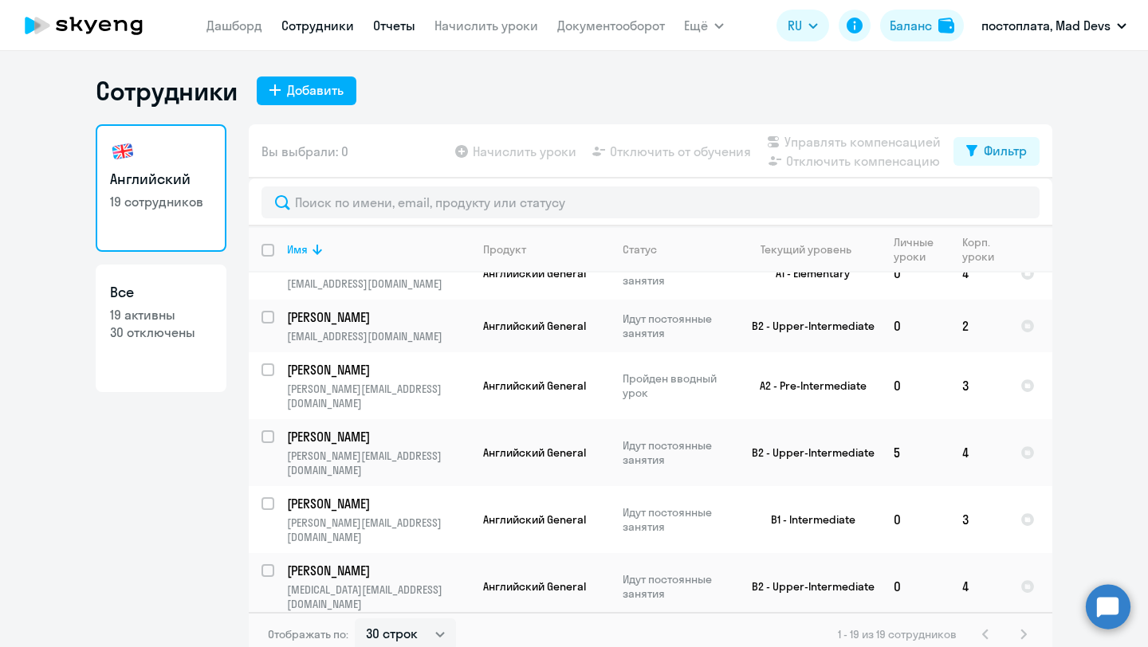
click at [392, 21] on link "Отчеты" at bounding box center [394, 26] width 42 height 16
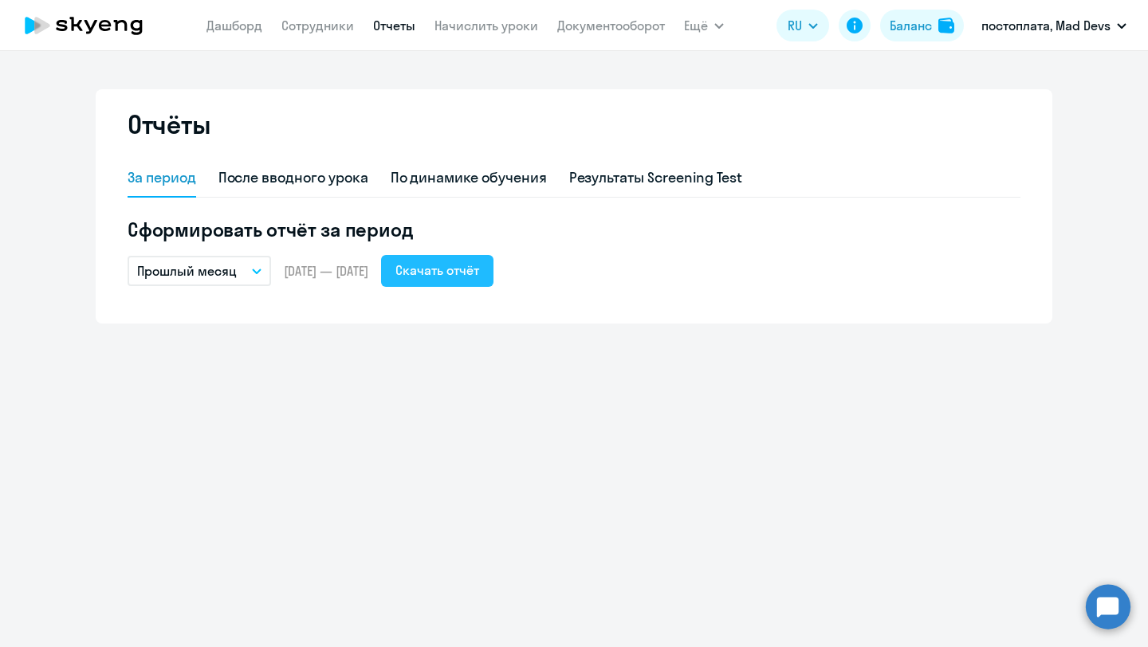
click at [470, 272] on div "Скачать отчёт" at bounding box center [437, 270] width 84 height 19
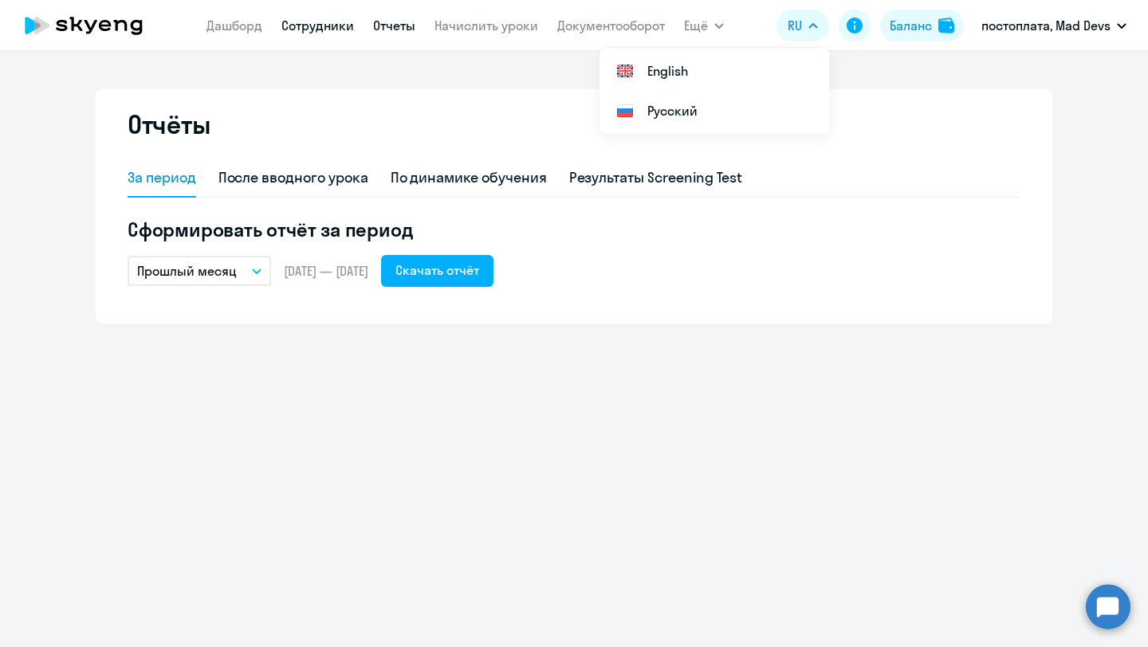
click at [328, 29] on link "Сотрудники" at bounding box center [317, 26] width 73 height 16
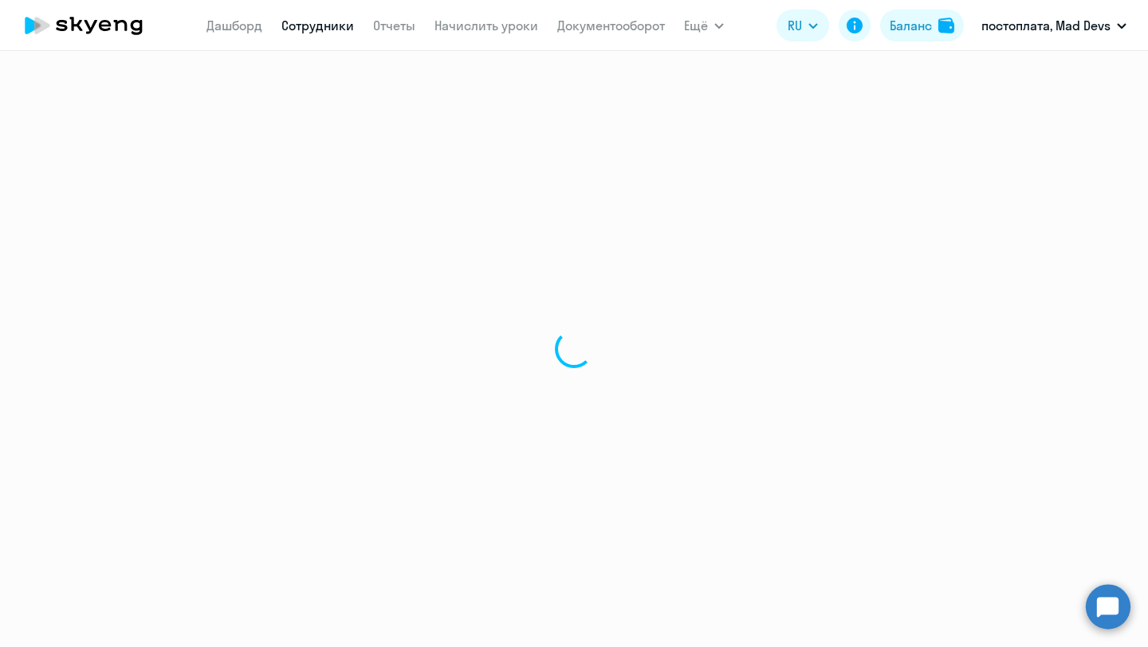
select select "30"
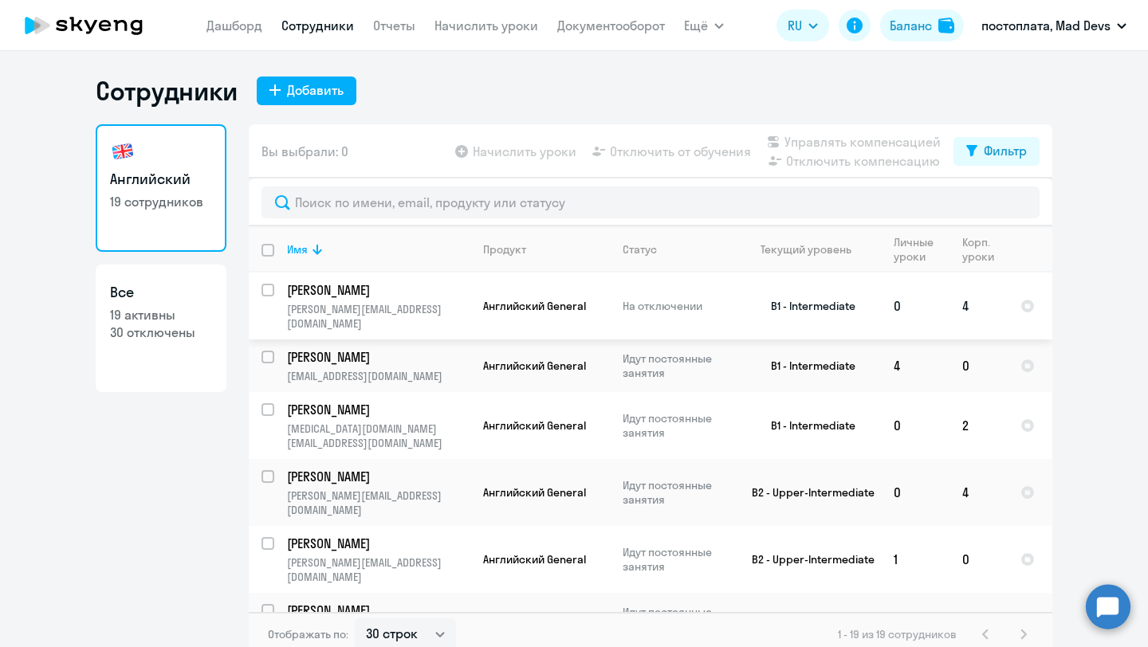
click at [336, 289] on p "[PERSON_NAME]" at bounding box center [377, 290] width 180 height 18
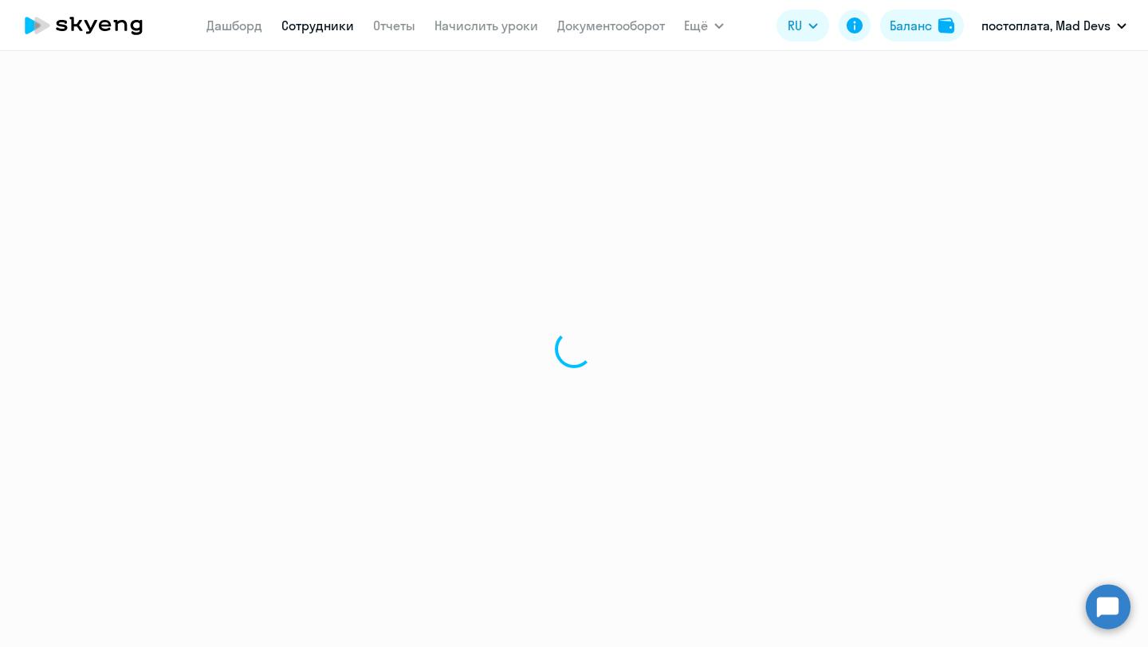
select select "english"
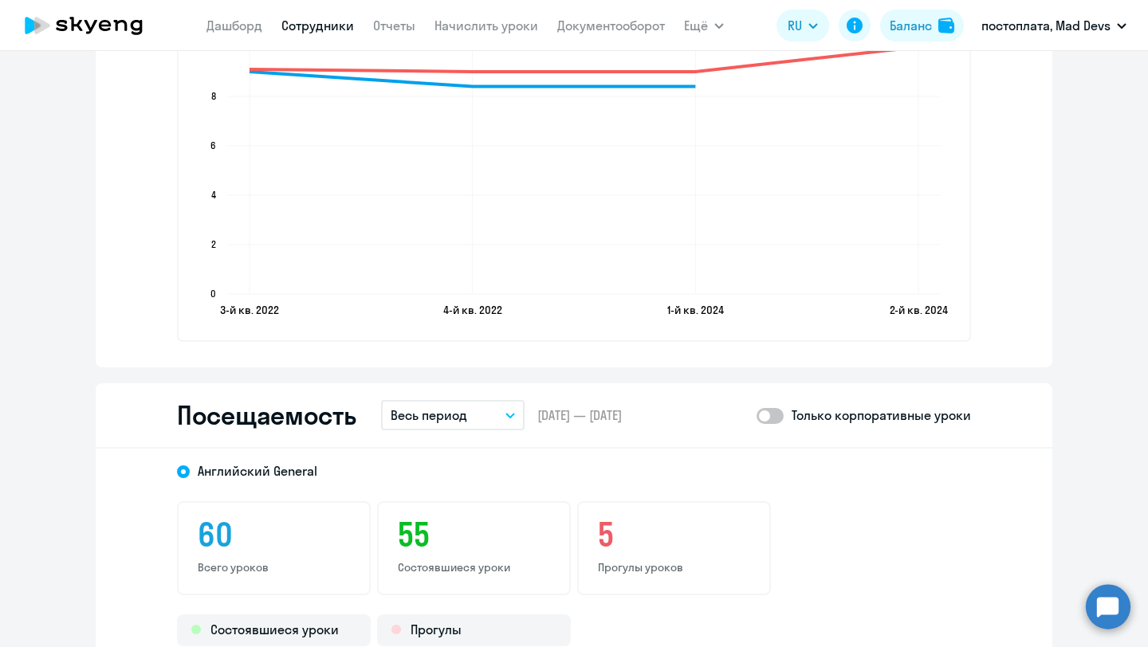
scroll to position [1934, 0]
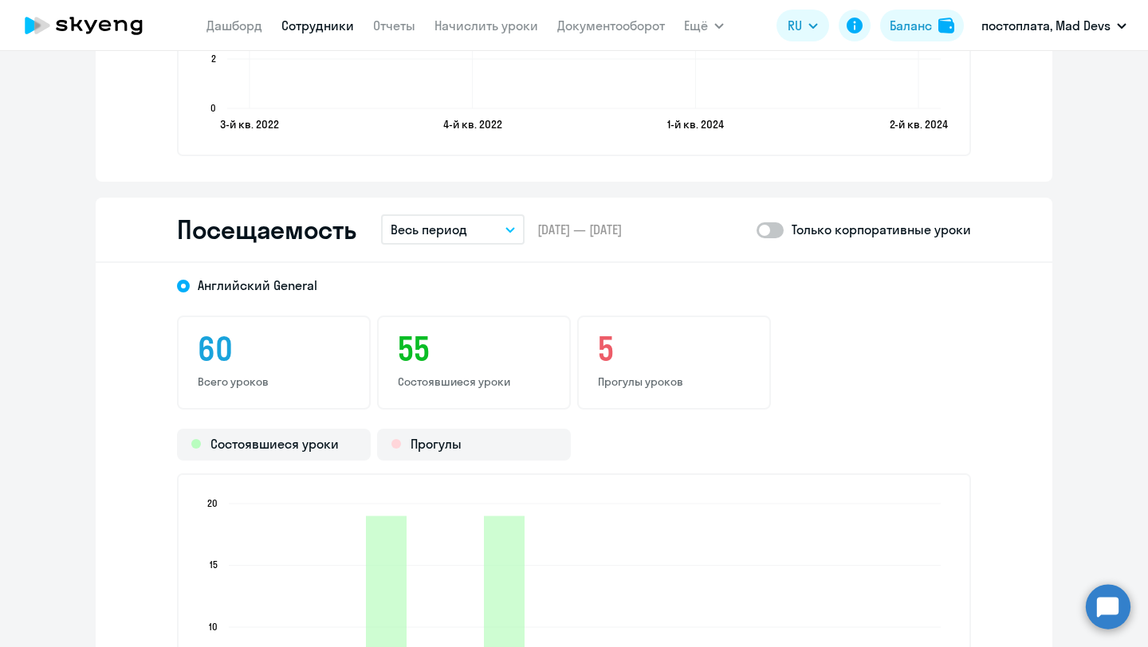
click at [767, 238] on span at bounding box center [770, 230] width 27 height 16
click at [757, 230] on input "checkbox" at bounding box center [756, 230] width 1 height 1
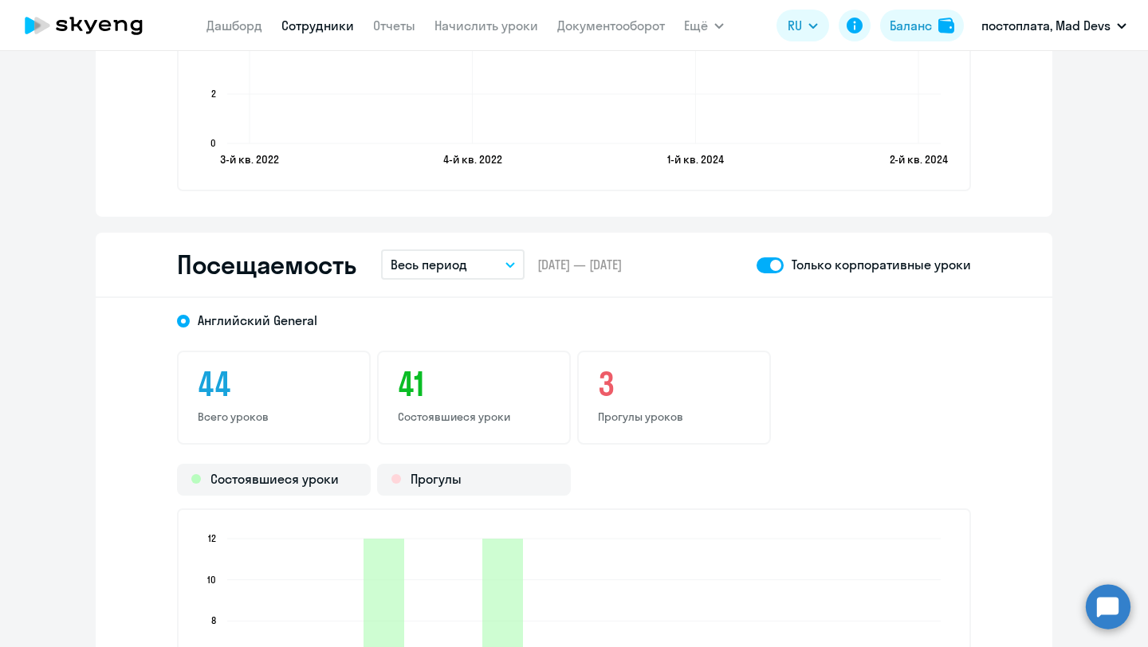
scroll to position [1878, 0]
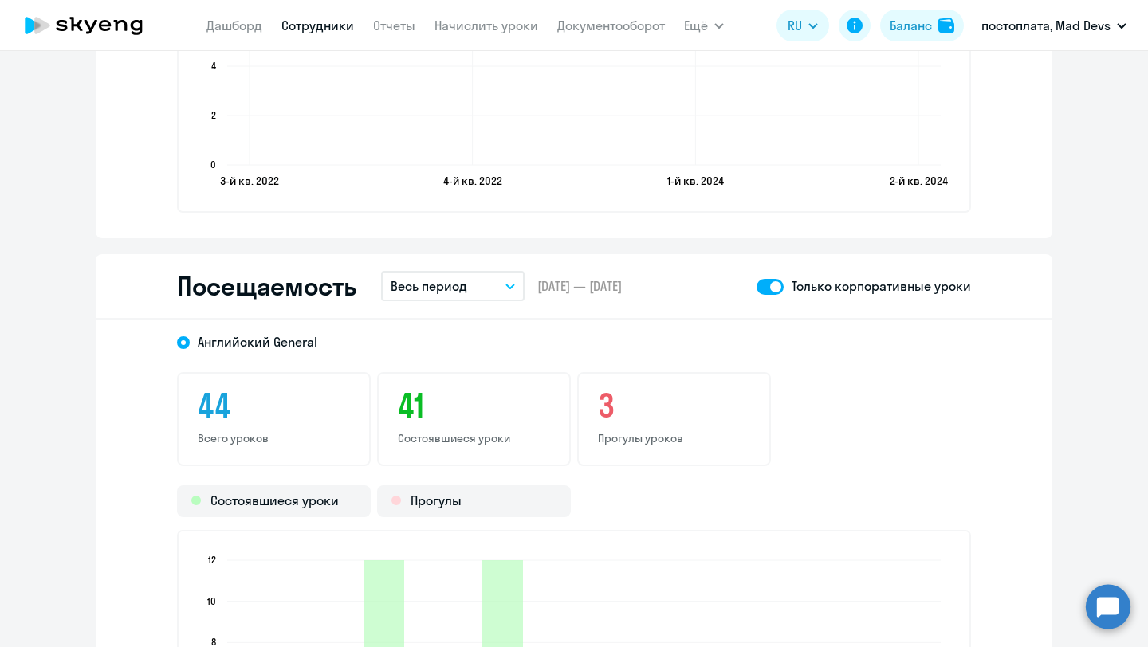
click at [773, 295] on label at bounding box center [770, 286] width 27 height 19
click at [757, 287] on input "checkbox" at bounding box center [756, 286] width 1 height 1
checkbox input "false"
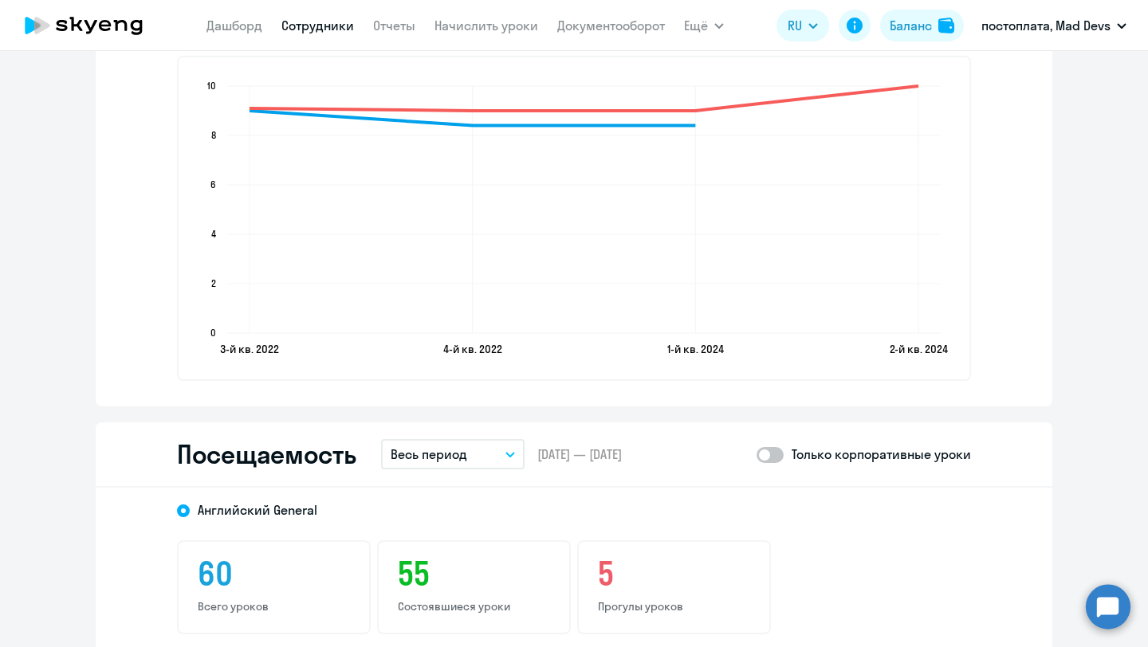
scroll to position [1716, 0]
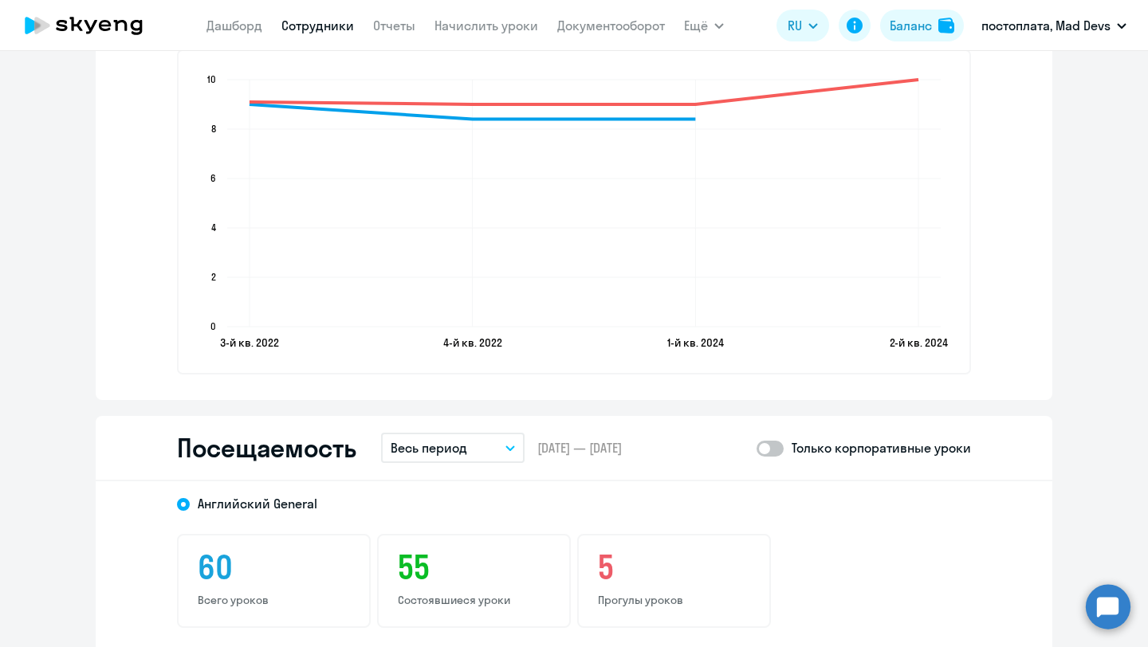
click at [516, 451] on button "Весь период" at bounding box center [453, 448] width 144 height 30
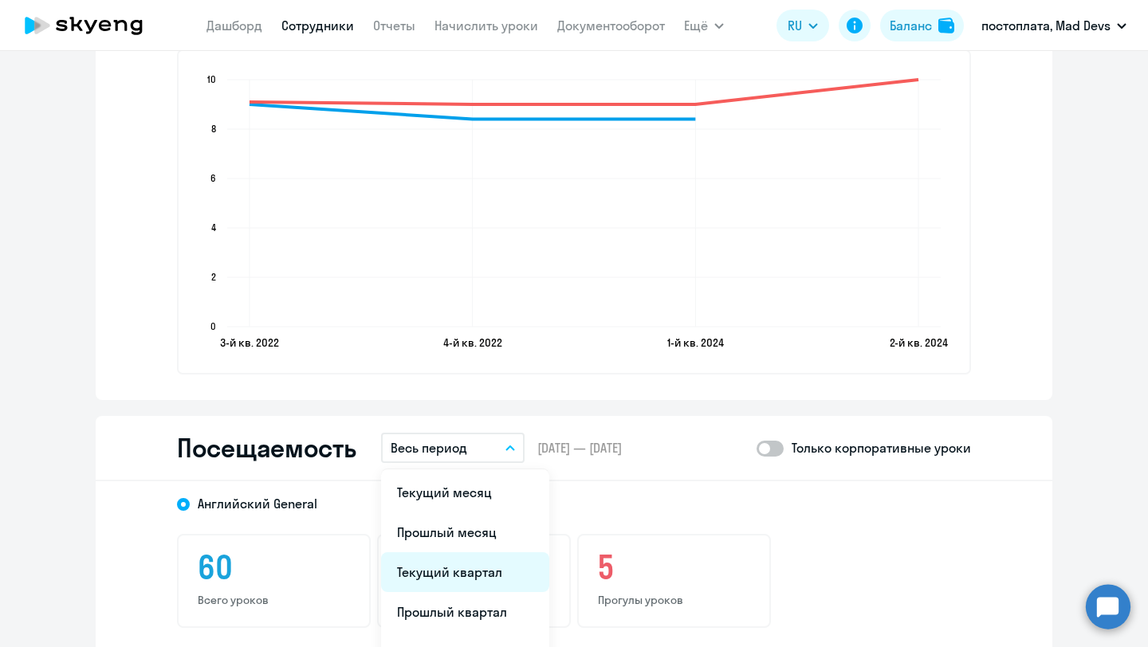
click at [482, 573] on li "Текущий квартал" at bounding box center [465, 573] width 168 height 40
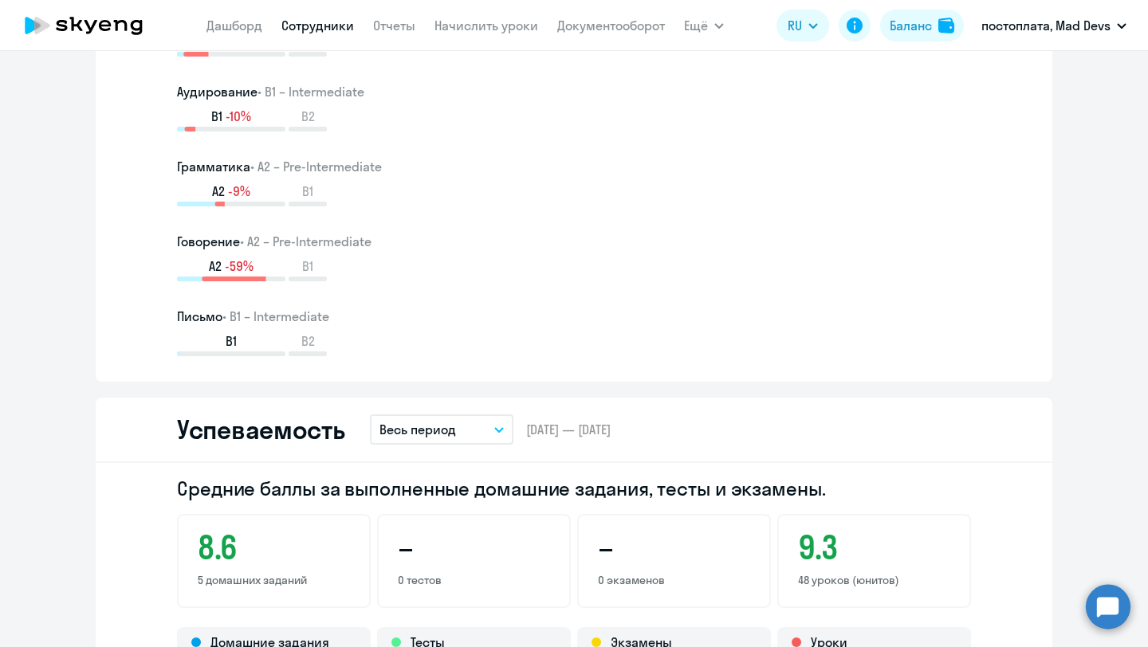
scroll to position [584, 0]
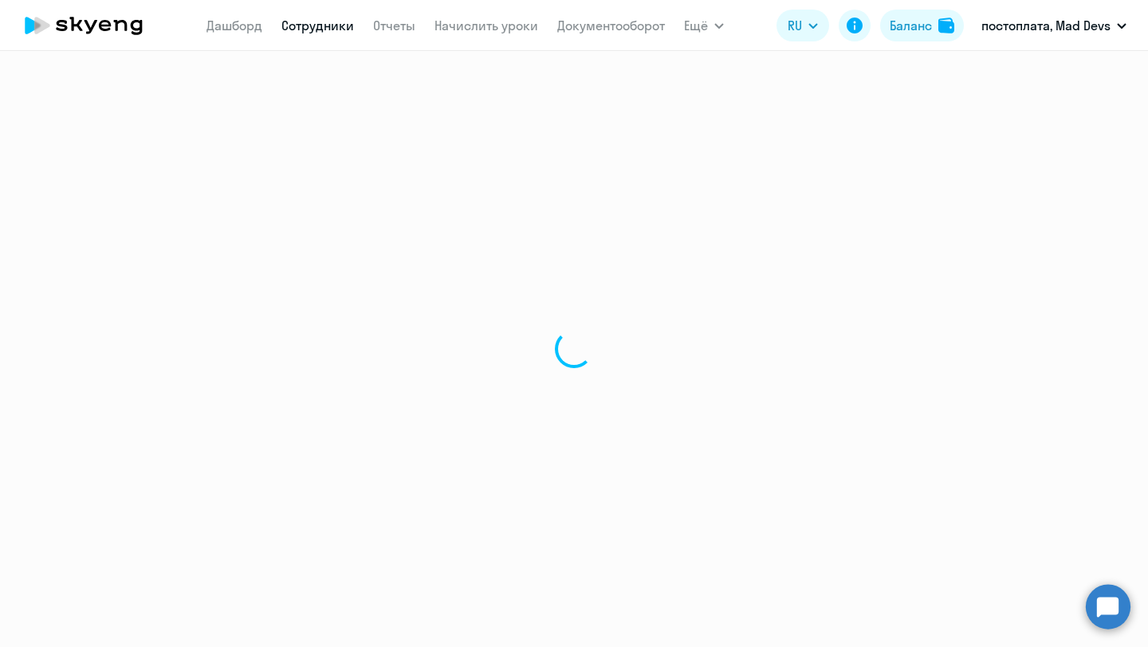
select select "30"
